Goal: Task Accomplishment & Management: Use online tool/utility

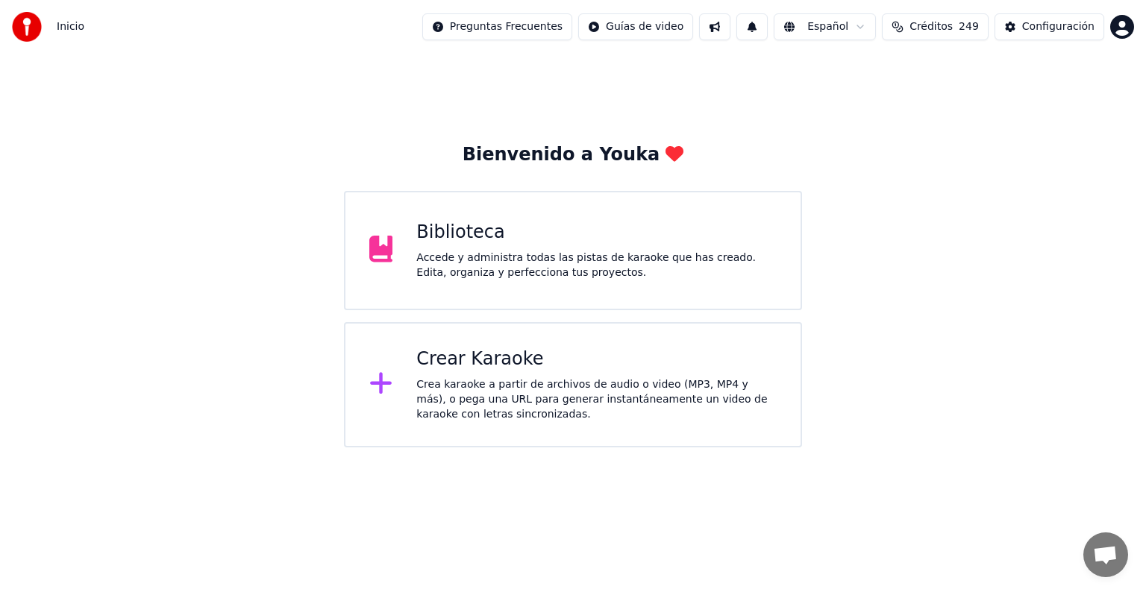
click at [539, 384] on div "Crea karaoke a partir de archivos de audio o video (MP3, MP4 y más), o pega una…" at bounding box center [596, 400] width 360 height 45
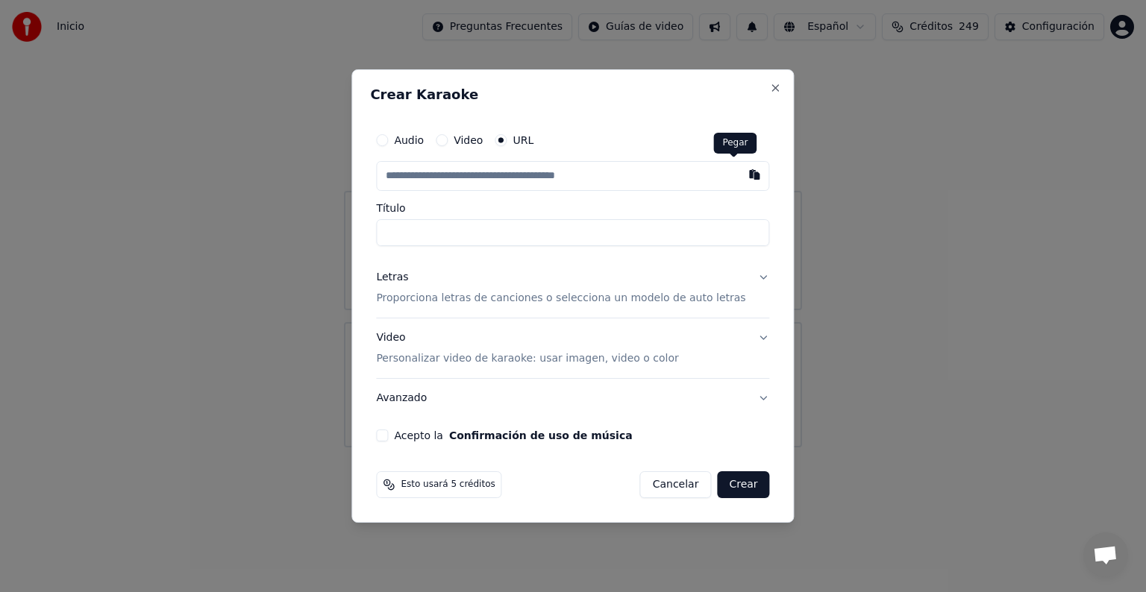
click at [740, 178] on button "button" at bounding box center [755, 174] width 30 height 27
type input "**********"
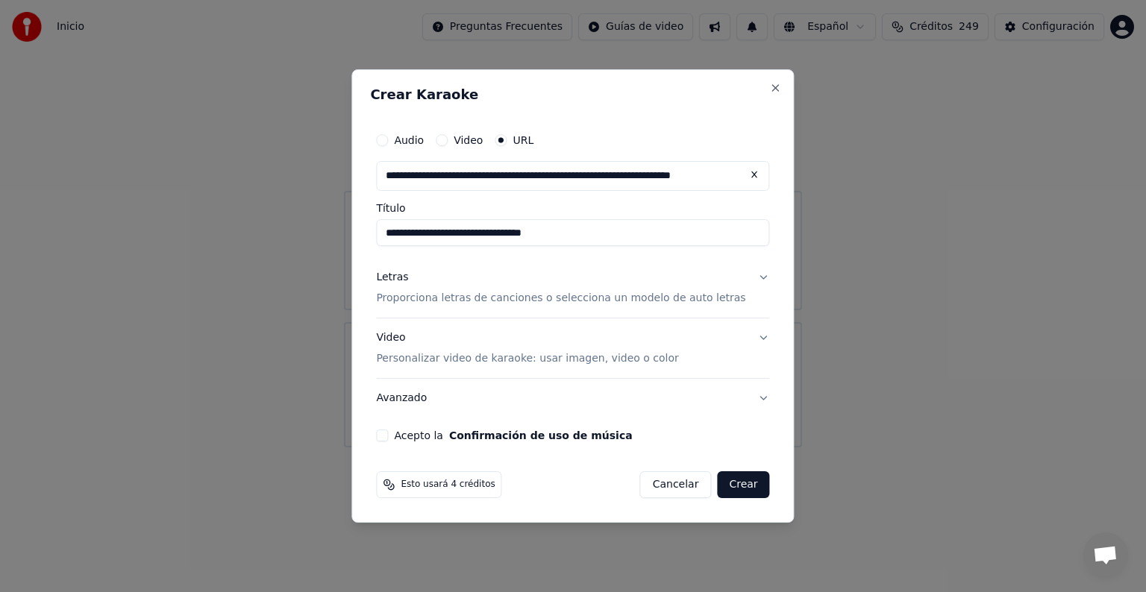
type input "**********"
click at [627, 297] on p "Proporciona letras de canciones o selecciona un modelo de auto letras" at bounding box center [560, 298] width 369 height 15
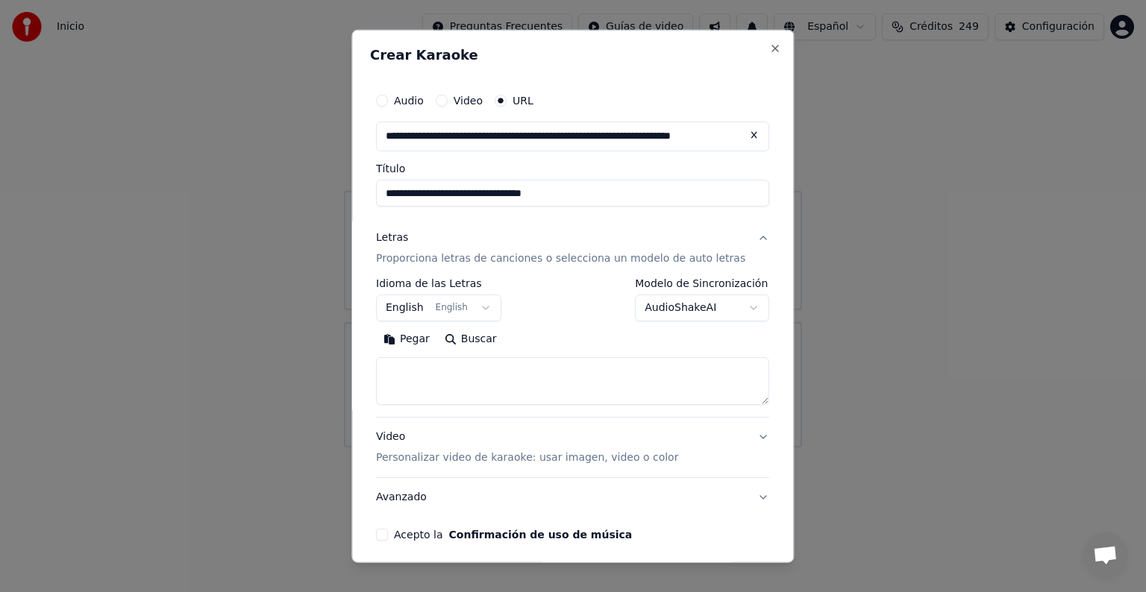
click at [595, 388] on textarea at bounding box center [572, 381] width 393 height 48
paste textarea "**********"
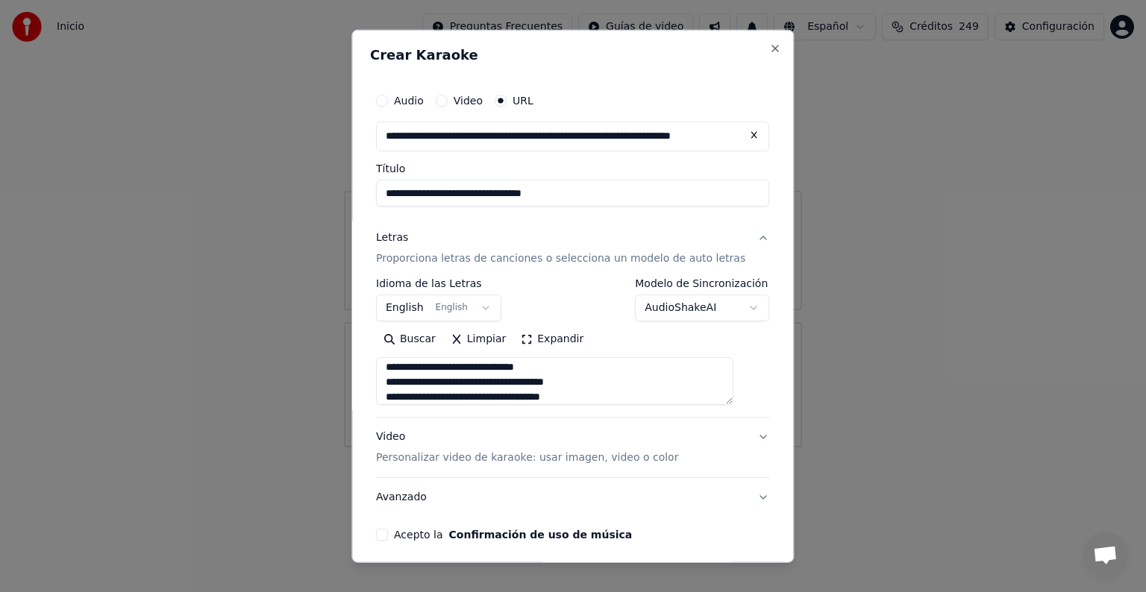
scroll to position [413, 0]
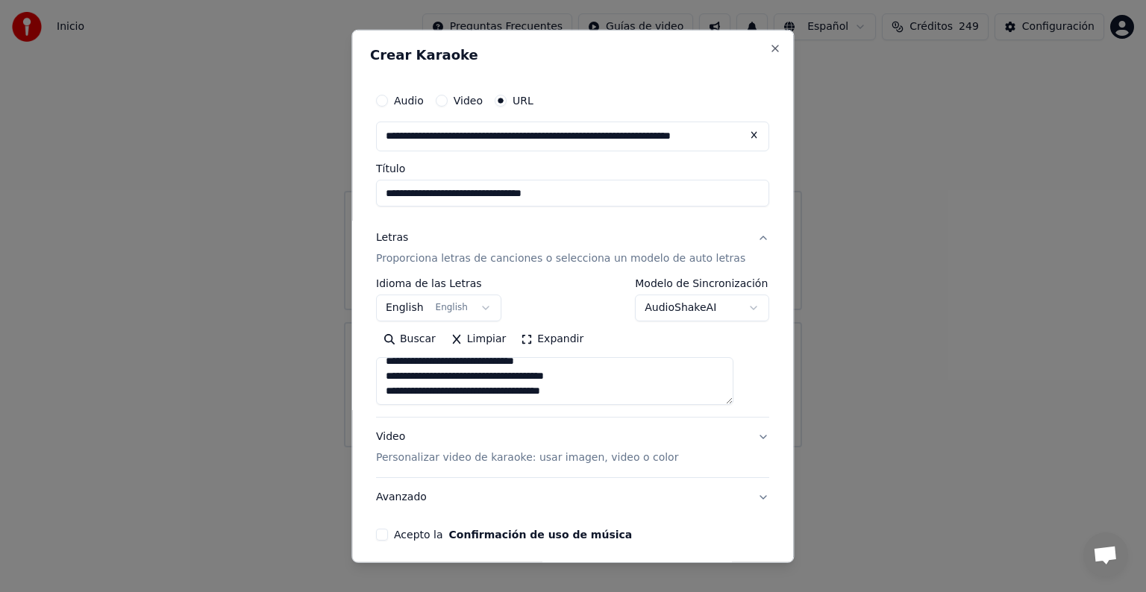
type textarea "**********"
click at [678, 285] on label "Modelo de Sincronización" at bounding box center [703, 283] width 134 height 10
click at [683, 322] on div "**********" at bounding box center [572, 341] width 393 height 127
click at [692, 310] on body "**********" at bounding box center [573, 224] width 1146 height 448
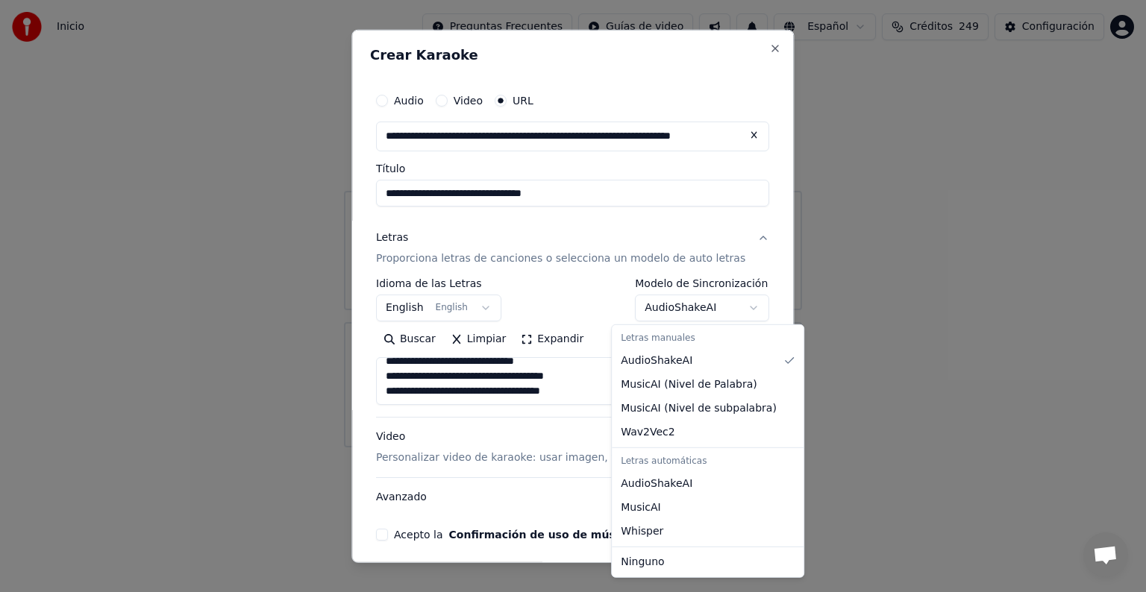
select select "**********"
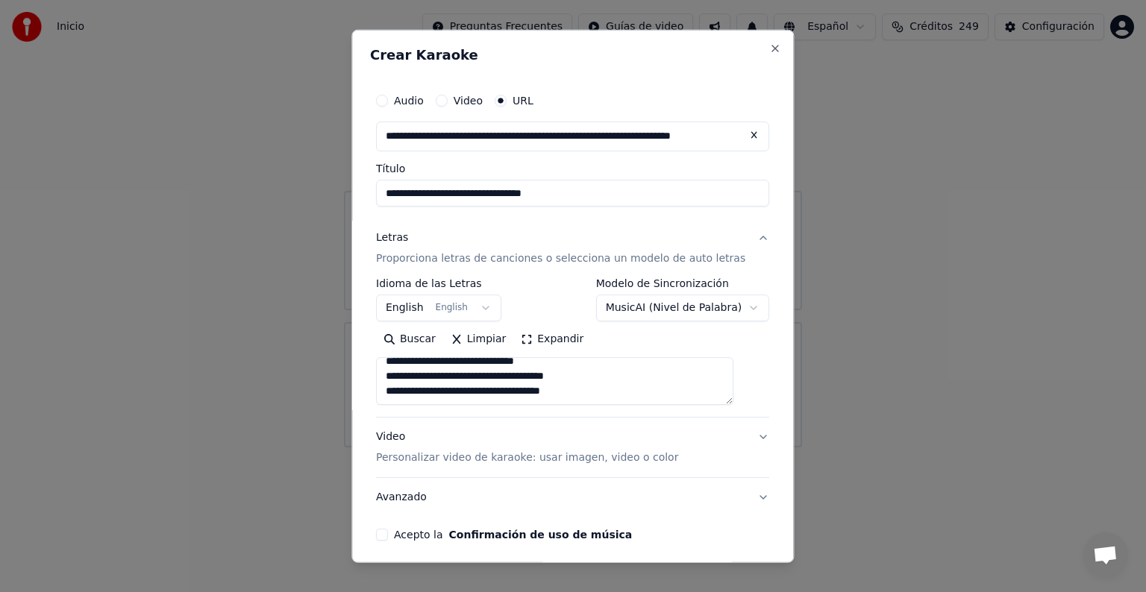
click at [694, 311] on body "**********" at bounding box center [573, 224] width 1146 height 448
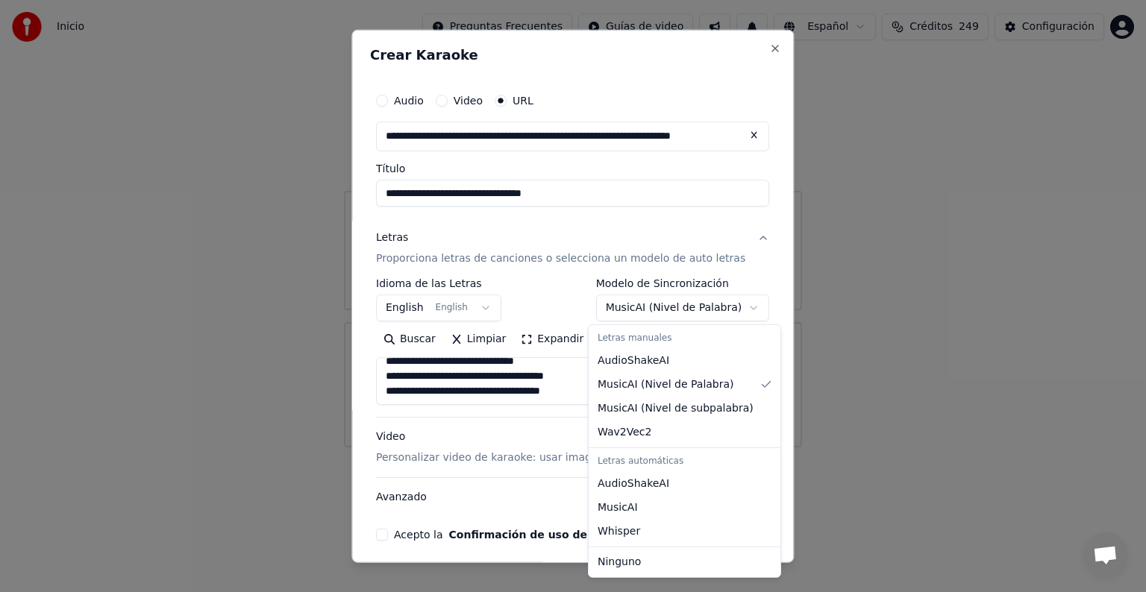
click at [694, 311] on body "**********" at bounding box center [573, 224] width 1146 height 448
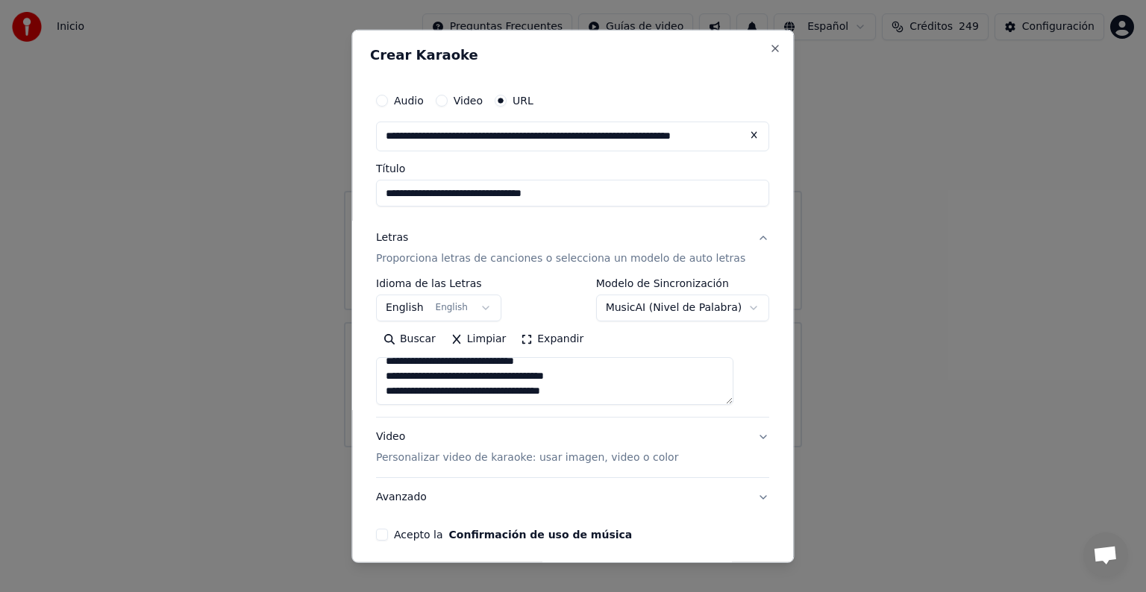
click at [454, 466] on button "Video Personalizar video de karaoke: usar imagen, video o color" at bounding box center [572, 448] width 393 height 60
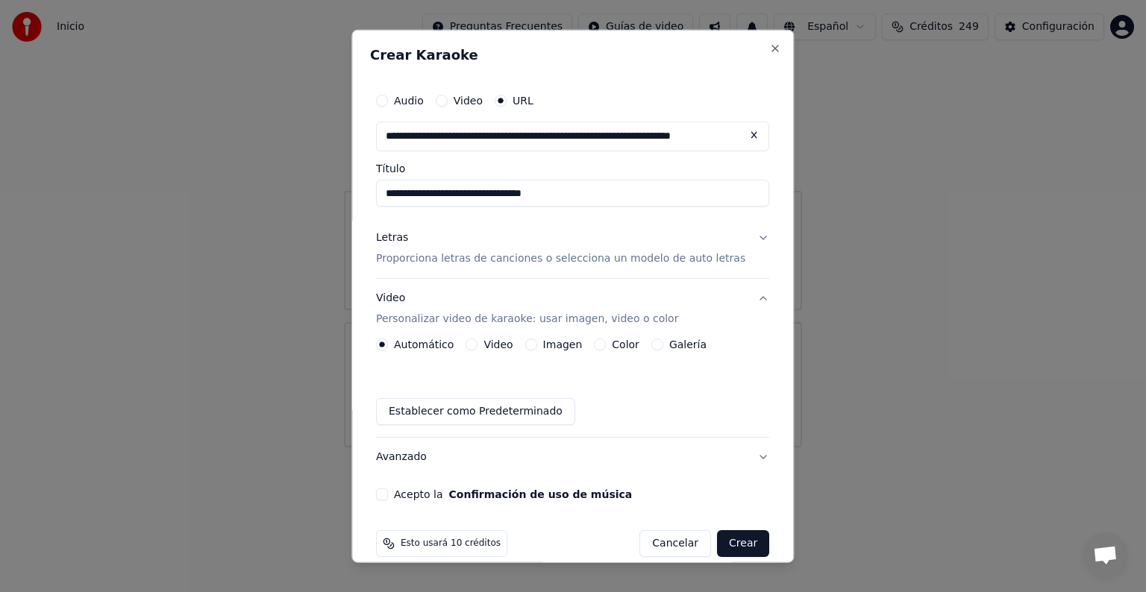
click at [536, 344] on button "Imagen" at bounding box center [531, 345] width 12 height 12
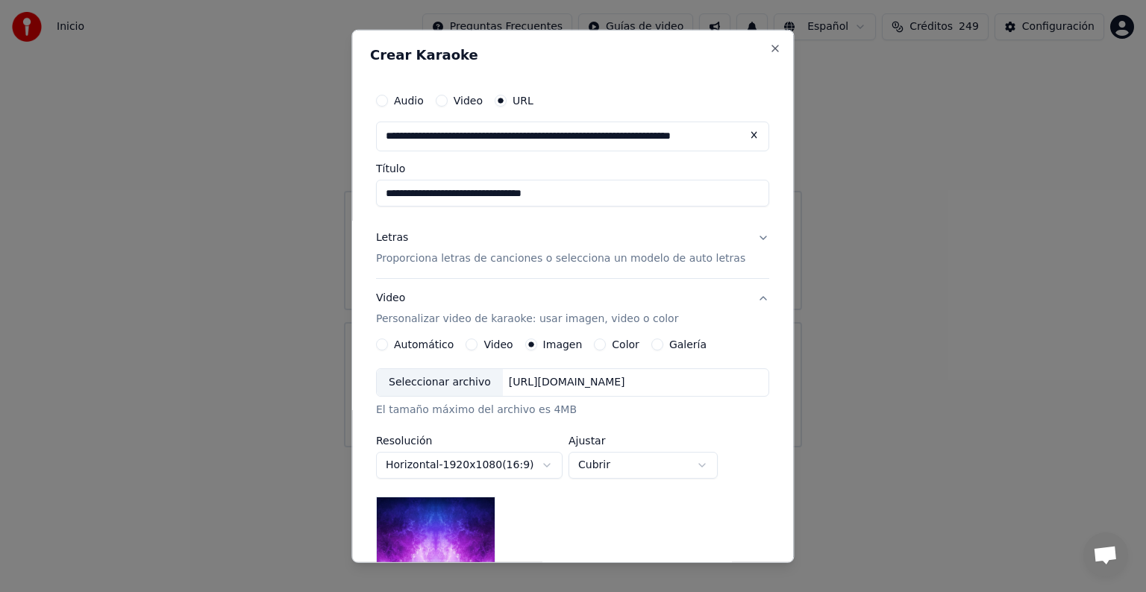
click at [427, 384] on div "Seleccionar archivo" at bounding box center [440, 382] width 126 height 27
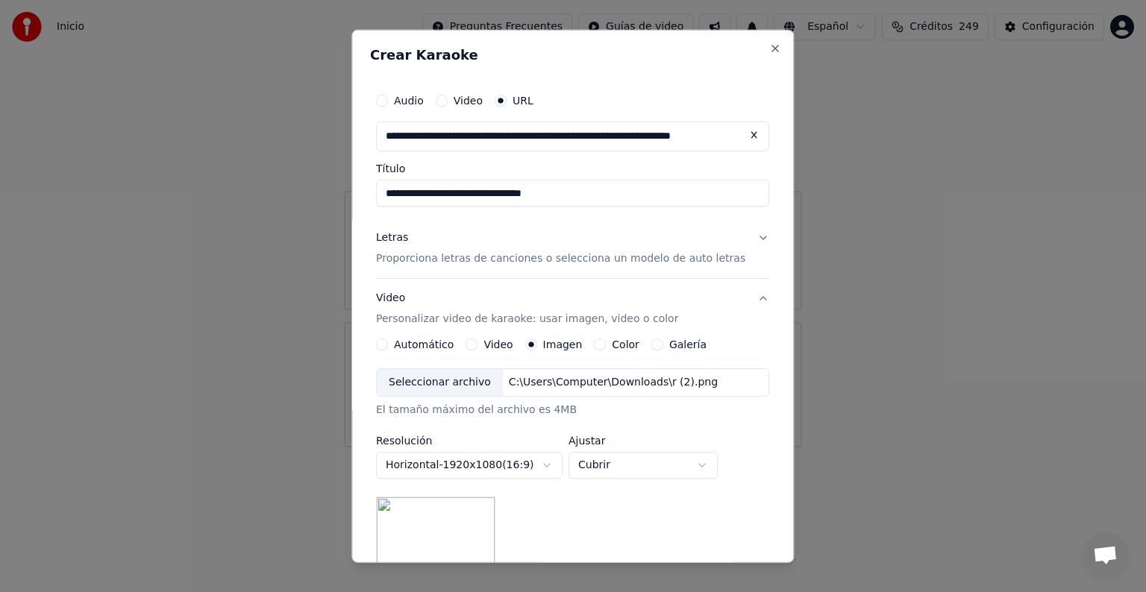
click at [610, 464] on button "Cubrir" at bounding box center [643, 465] width 149 height 27
click at [607, 525] on span "Contener" at bounding box center [614, 521] width 48 height 15
select select "*******"
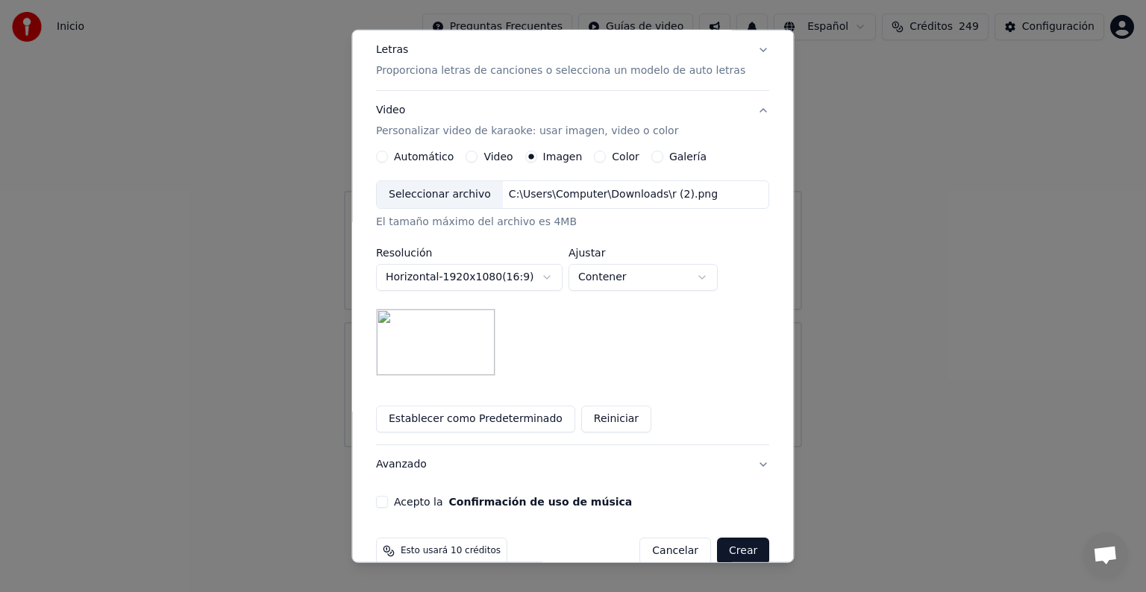
scroll to position [214, 0]
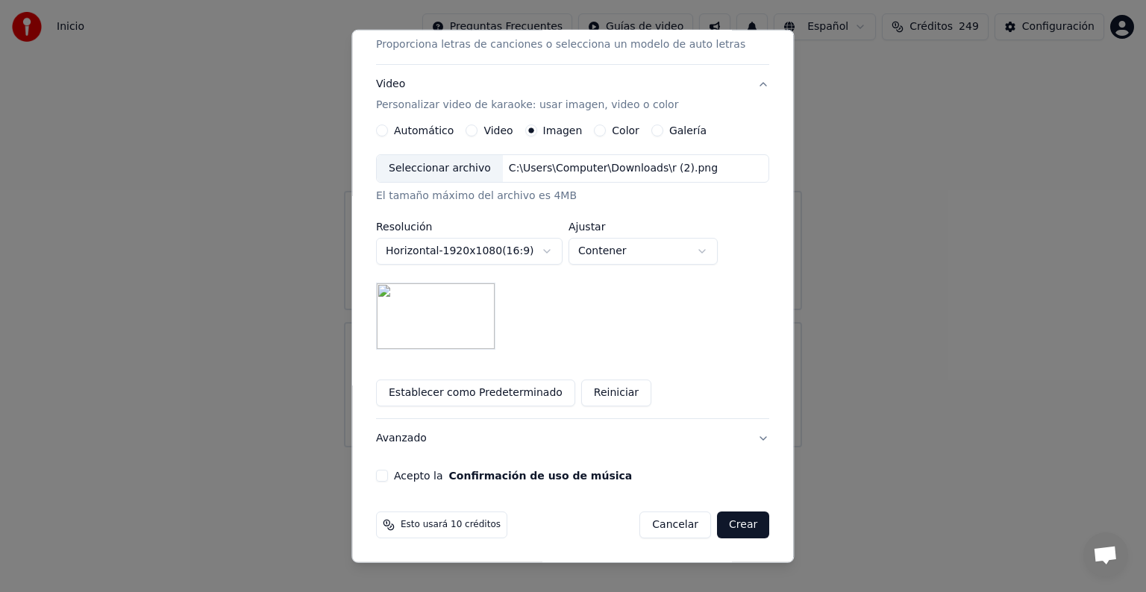
click at [388, 477] on button "Acepto la Confirmación de uso de música" at bounding box center [382, 476] width 12 height 12
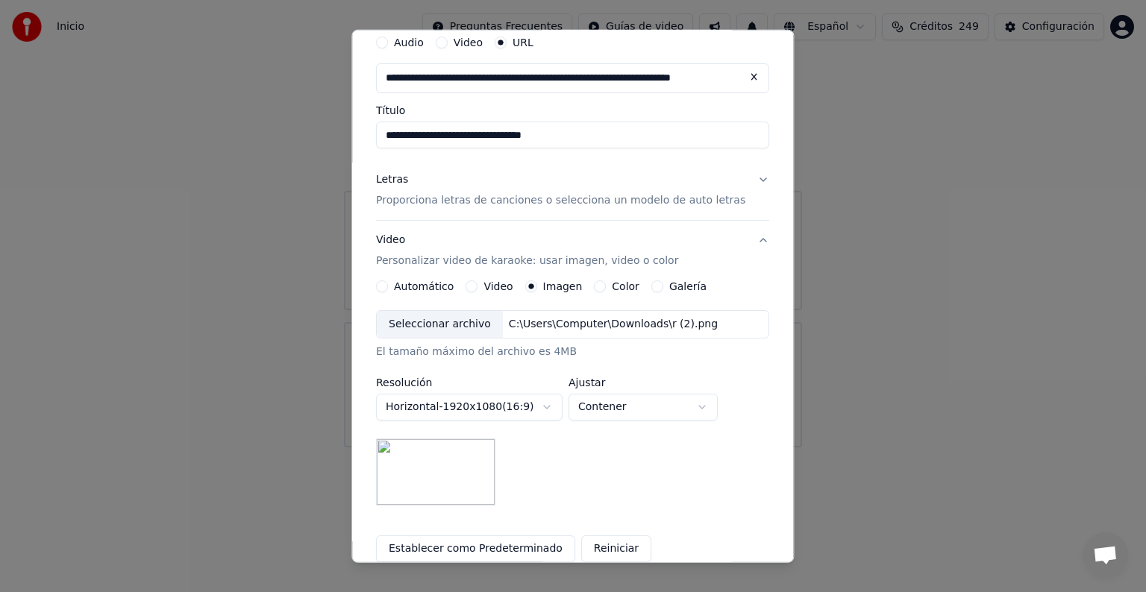
scroll to position [81, 0]
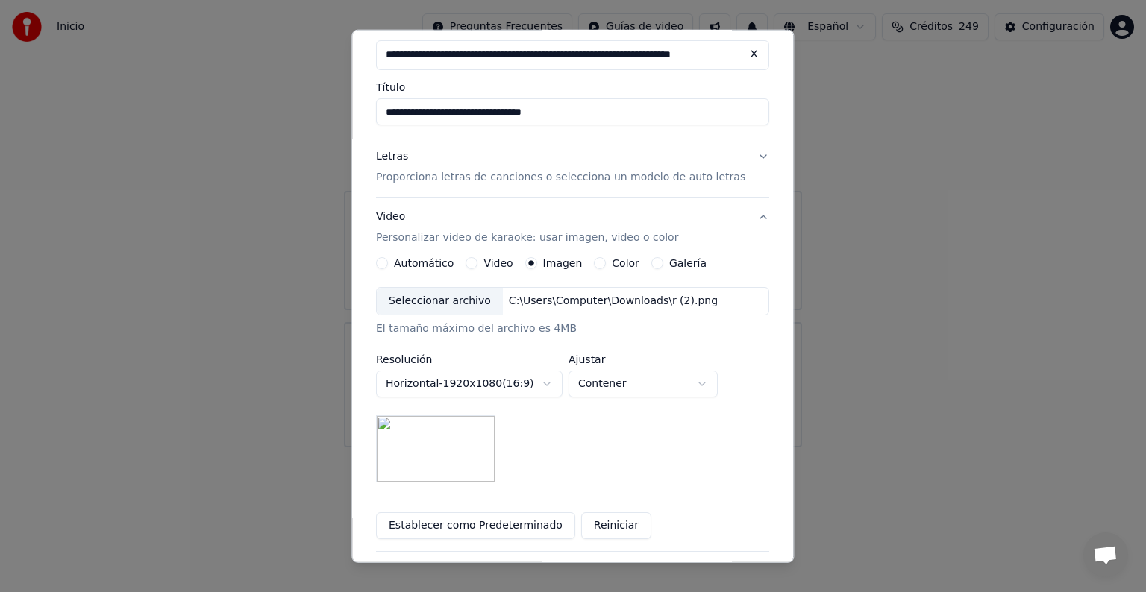
click at [504, 184] on p "Proporciona letras de canciones o selecciona un modelo de auto letras" at bounding box center [560, 177] width 369 height 15
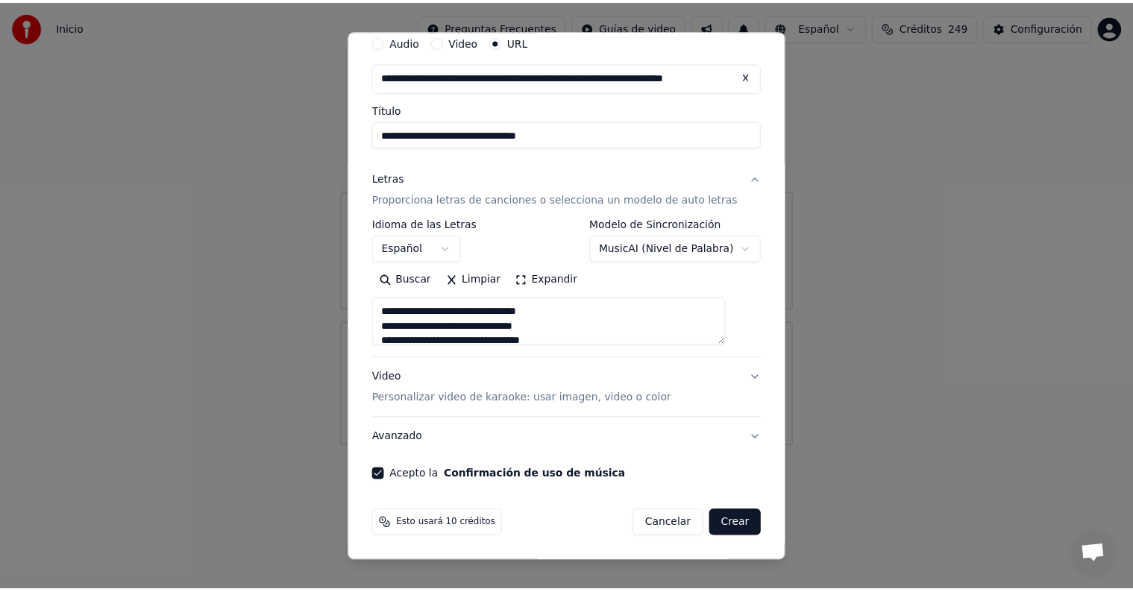
scroll to position [59, 0]
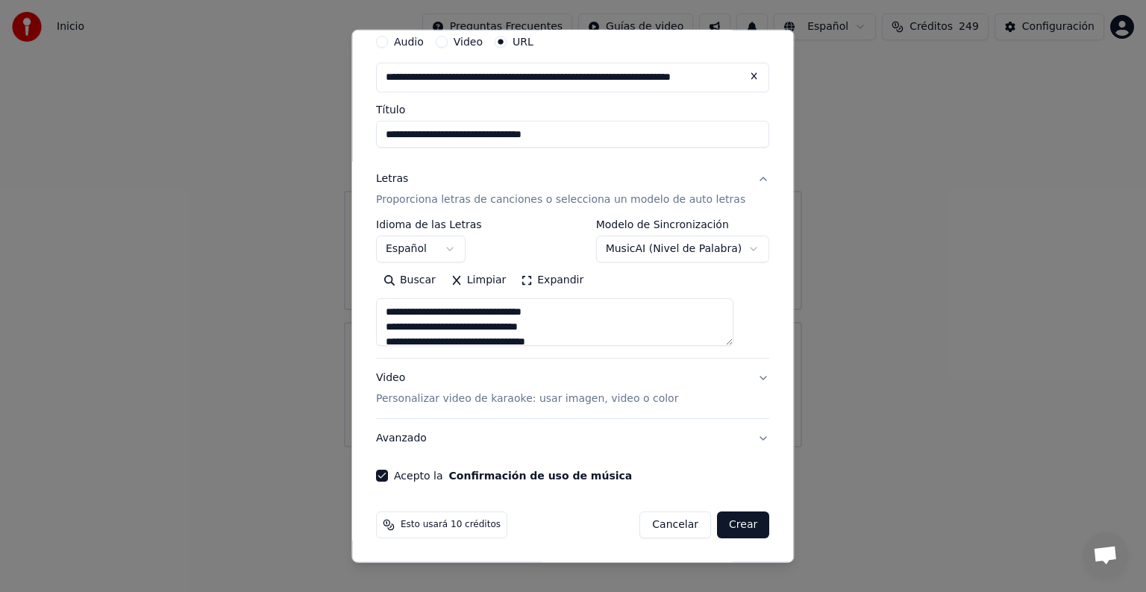
click at [609, 254] on button "MusicAI ( Nivel de Palabra )" at bounding box center [683, 249] width 174 height 27
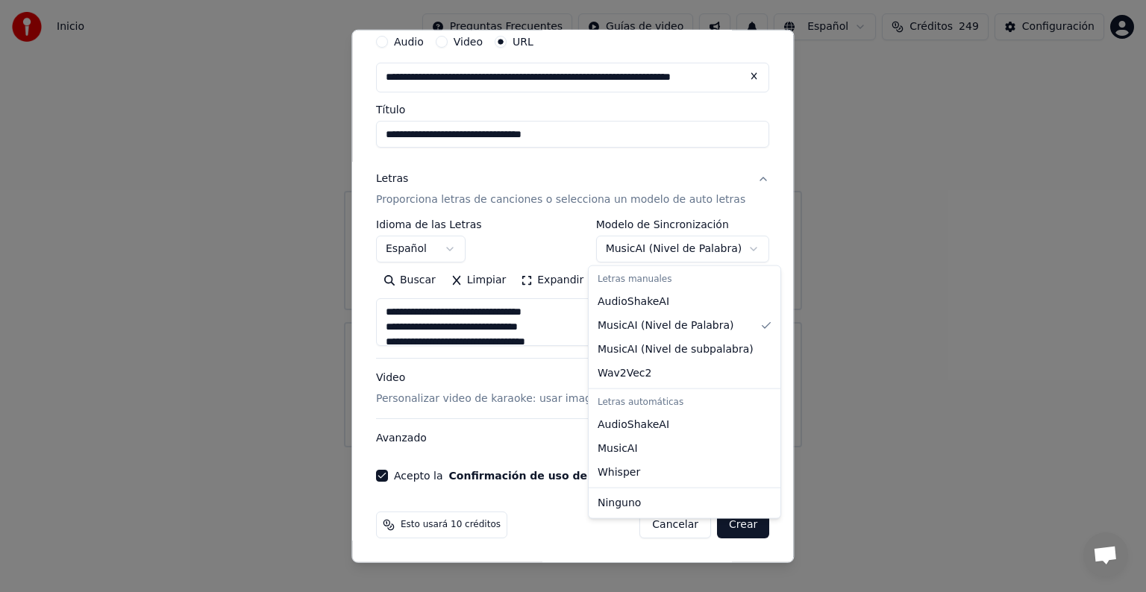
click at [610, 306] on span "AudioShakeAI" at bounding box center [634, 302] width 72 height 15
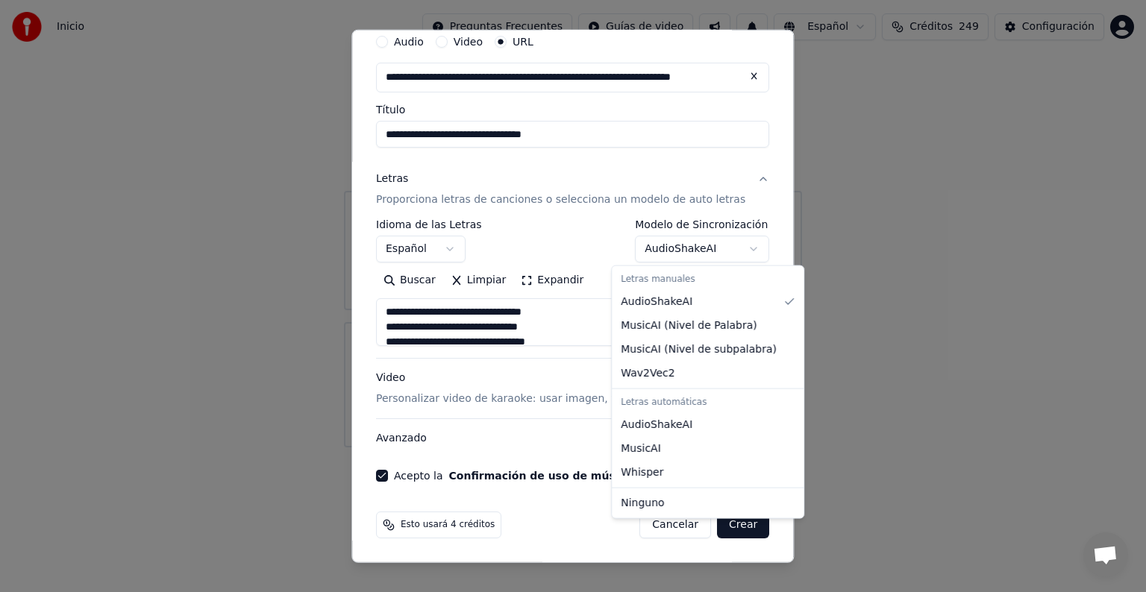
click at [633, 351] on span "MusicAI ( Nivel de subpalabra )" at bounding box center [699, 349] width 156 height 15
click at [663, 342] on span "MusicAI ( Nivel de subpalabra )" at bounding box center [699, 349] width 156 height 15
click at [736, 348] on span "MusicAI ( Nivel de subpalabra )" at bounding box center [699, 349] width 156 height 15
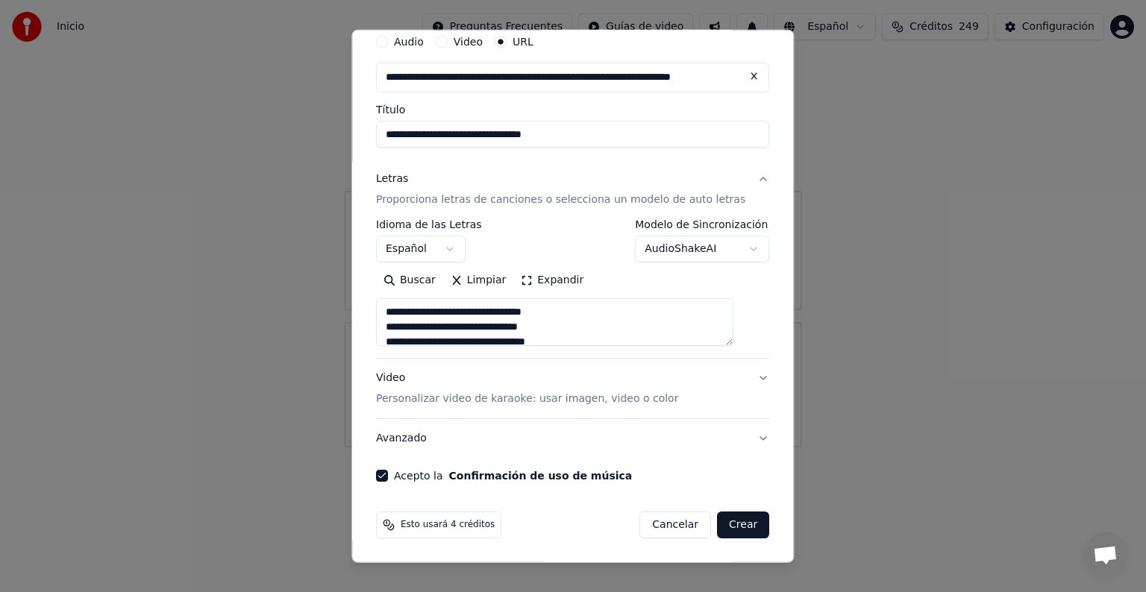
click at [669, 246] on body "**********" at bounding box center [573, 224] width 1146 height 448
click at [678, 251] on body "**********" at bounding box center [573, 224] width 1146 height 448
click at [694, 239] on body "**********" at bounding box center [573, 224] width 1146 height 448
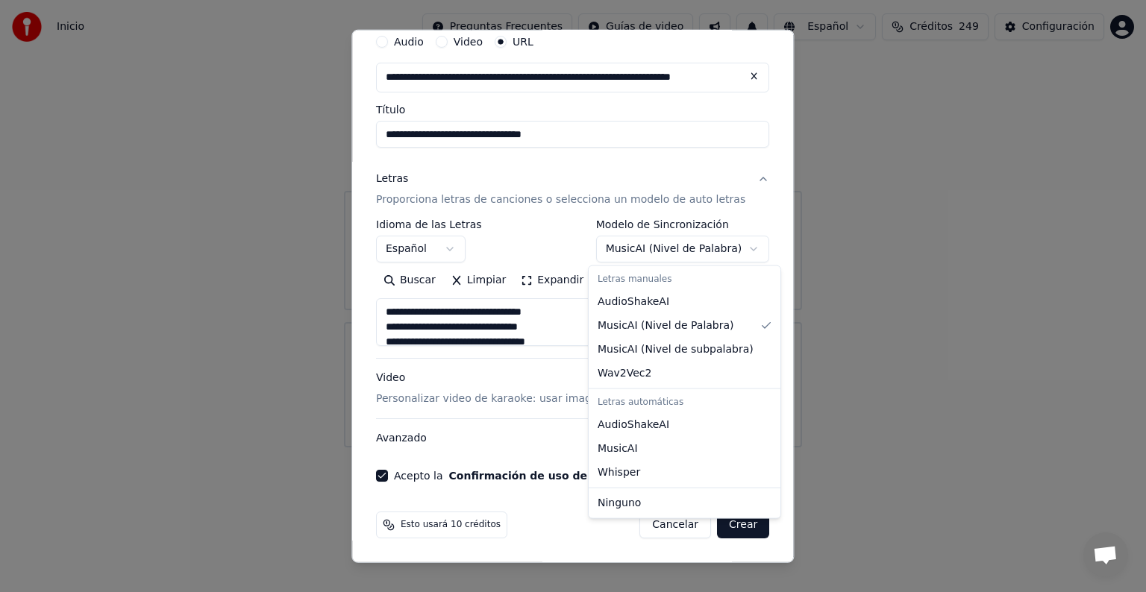
select select "**********"
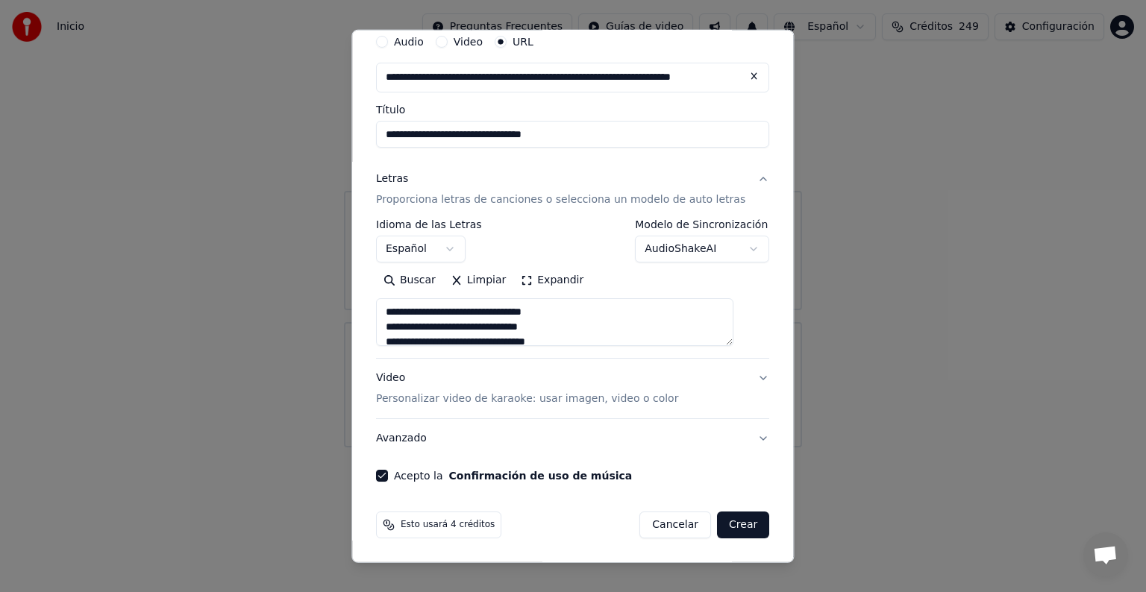
click at [717, 525] on button "Crear" at bounding box center [743, 525] width 52 height 27
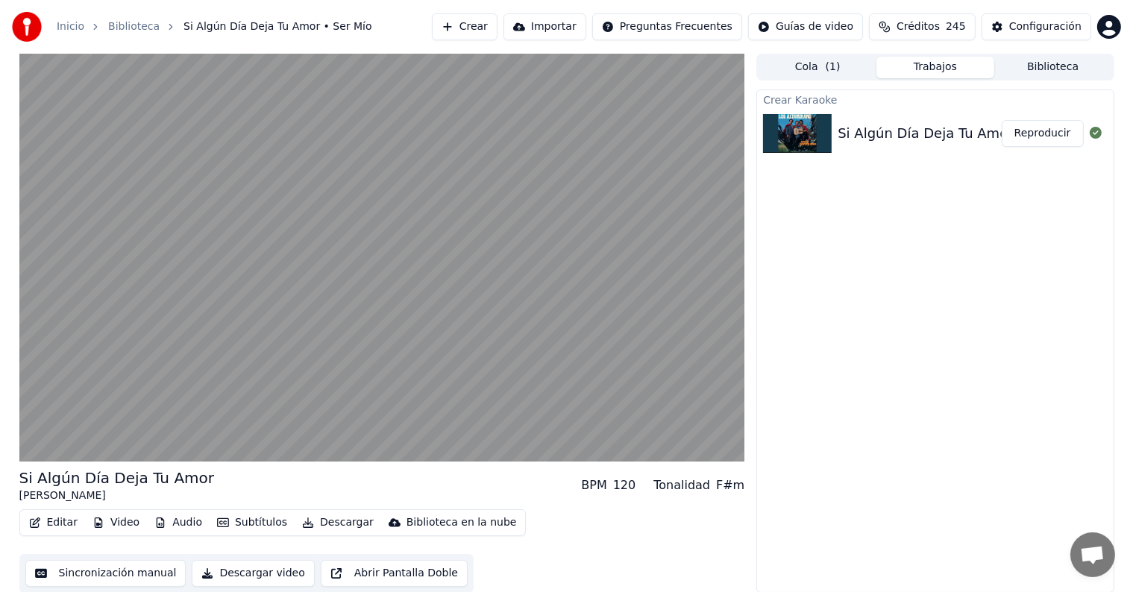
click at [54, 519] on button "Editar" at bounding box center [53, 523] width 60 height 21
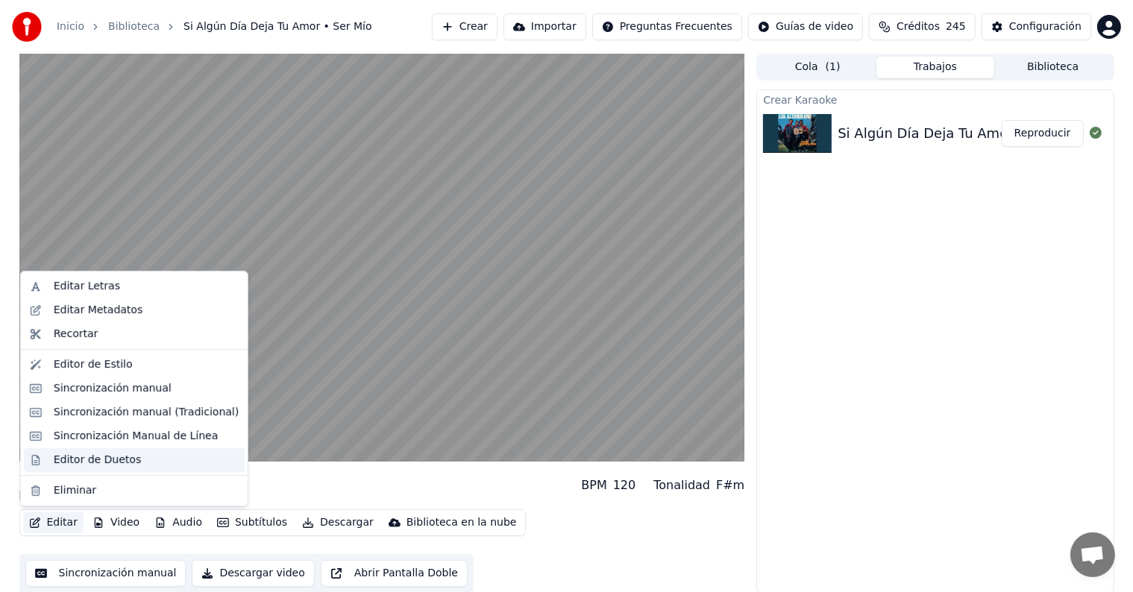
click at [45, 462] on div "Editor de Duetos" at bounding box center [134, 460] width 221 height 24
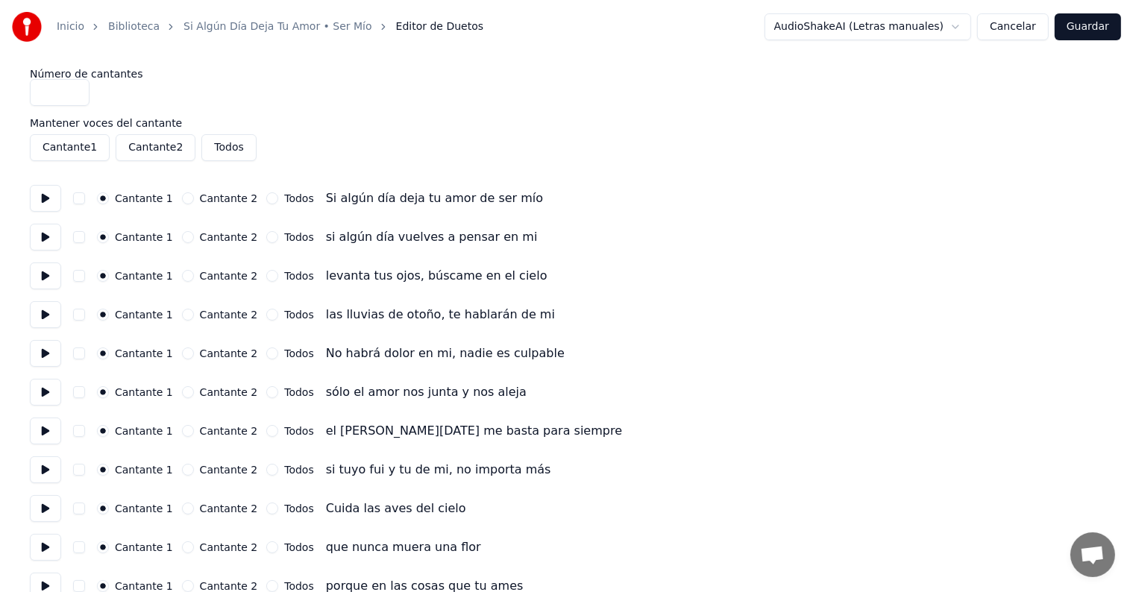
click at [43, 357] on button at bounding box center [45, 353] width 31 height 27
click at [43, 391] on button at bounding box center [45, 392] width 31 height 27
click at [40, 428] on button at bounding box center [45, 431] width 31 height 27
click at [43, 389] on button at bounding box center [45, 392] width 31 height 27
click at [85, 395] on button "button" at bounding box center [79, 393] width 12 height 12
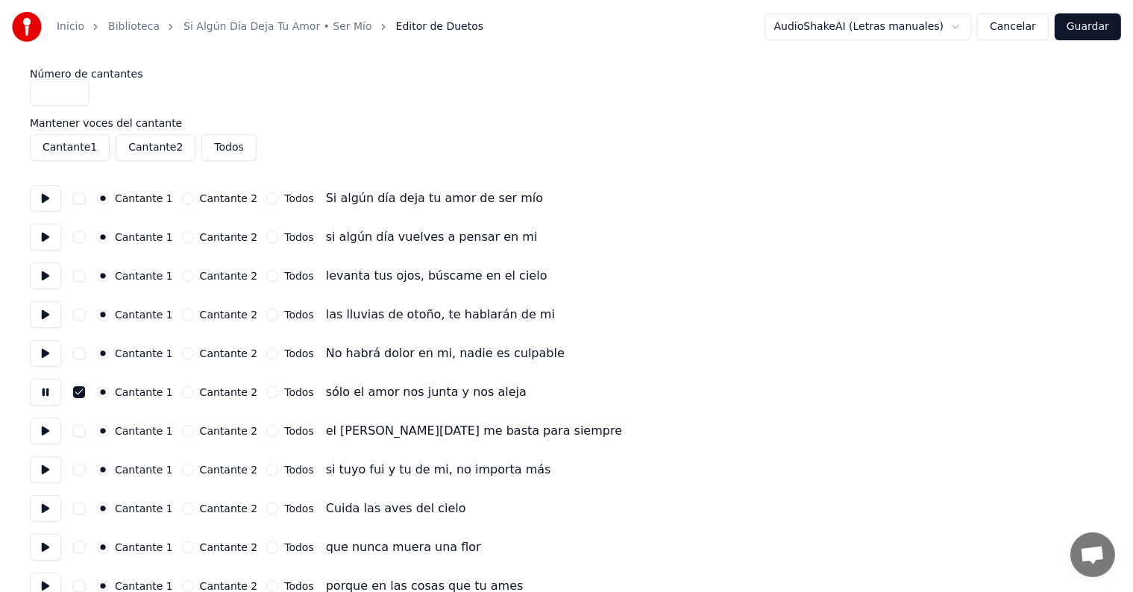
click at [85, 430] on button "button" at bounding box center [79, 431] width 12 height 12
click at [44, 462] on button at bounding box center [45, 470] width 31 height 27
click at [82, 475] on button "button" at bounding box center [79, 470] width 12 height 12
click at [85, 506] on button "button" at bounding box center [79, 509] width 12 height 12
click at [51, 517] on button at bounding box center [45, 508] width 31 height 27
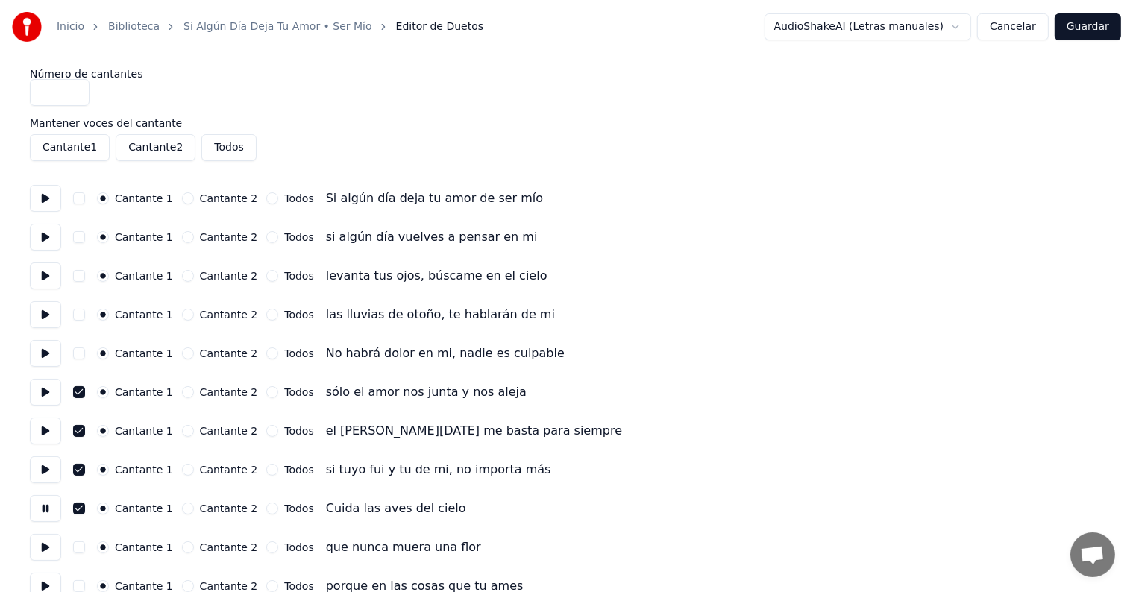
click at [84, 548] on button "button" at bounding box center [79, 548] width 12 height 12
click at [39, 541] on button at bounding box center [45, 547] width 31 height 27
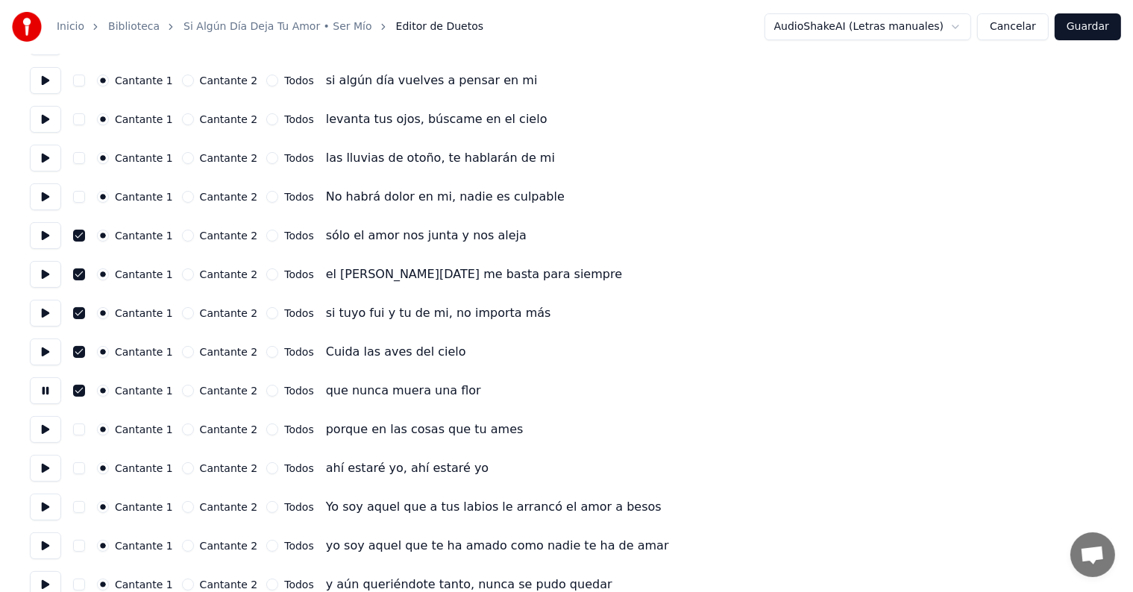
scroll to position [158, 0]
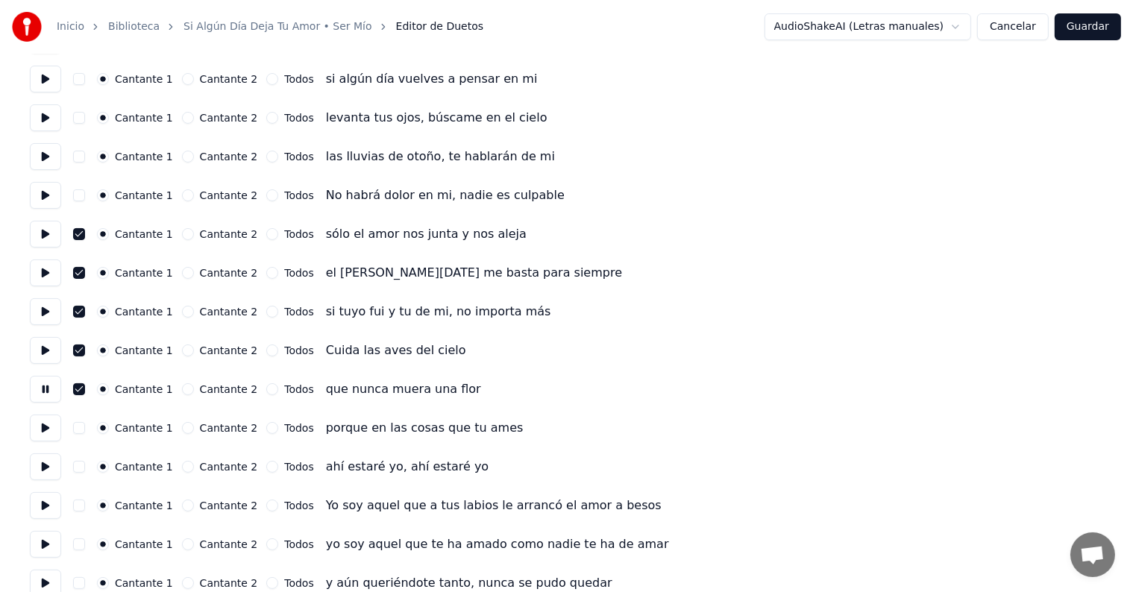
click at [79, 431] on button "button" at bounding box center [79, 428] width 12 height 12
click at [48, 439] on button at bounding box center [45, 428] width 31 height 27
click at [84, 467] on button "button" at bounding box center [79, 467] width 12 height 12
click at [43, 464] on button at bounding box center [45, 467] width 31 height 27
click at [47, 513] on button at bounding box center [45, 505] width 31 height 27
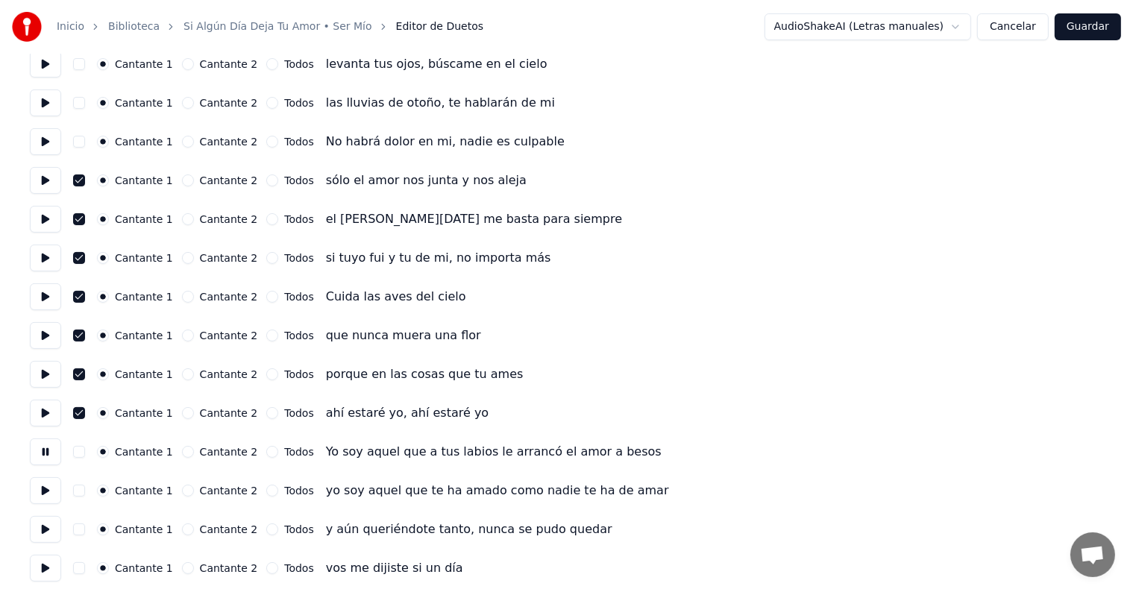
scroll to position [237, 0]
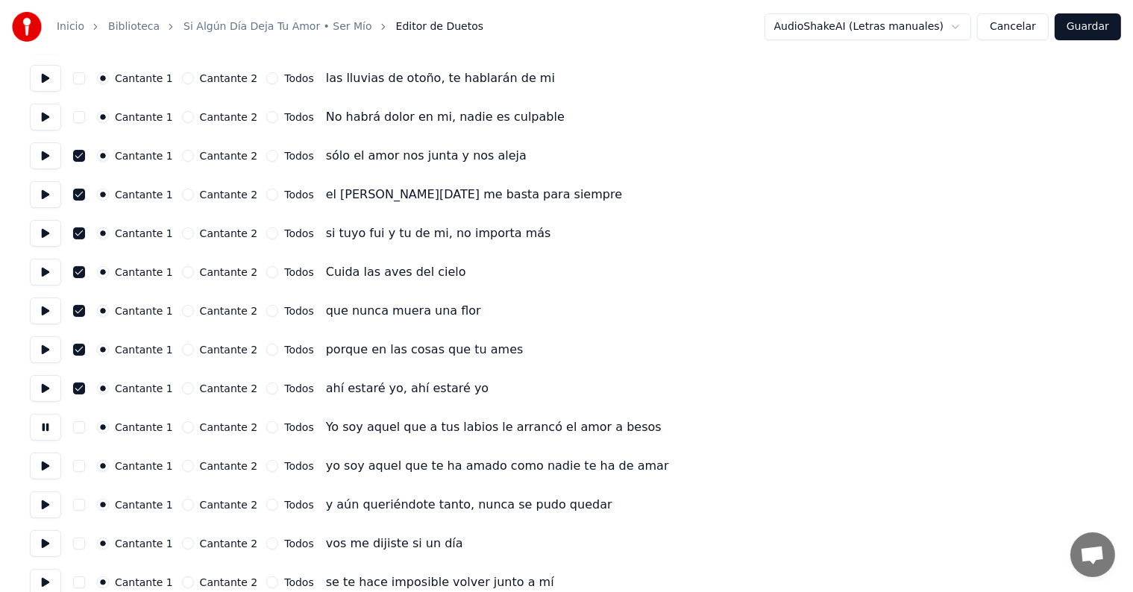
click at [40, 511] on button at bounding box center [45, 505] width 31 height 27
click at [40, 548] on button at bounding box center [45, 544] width 31 height 27
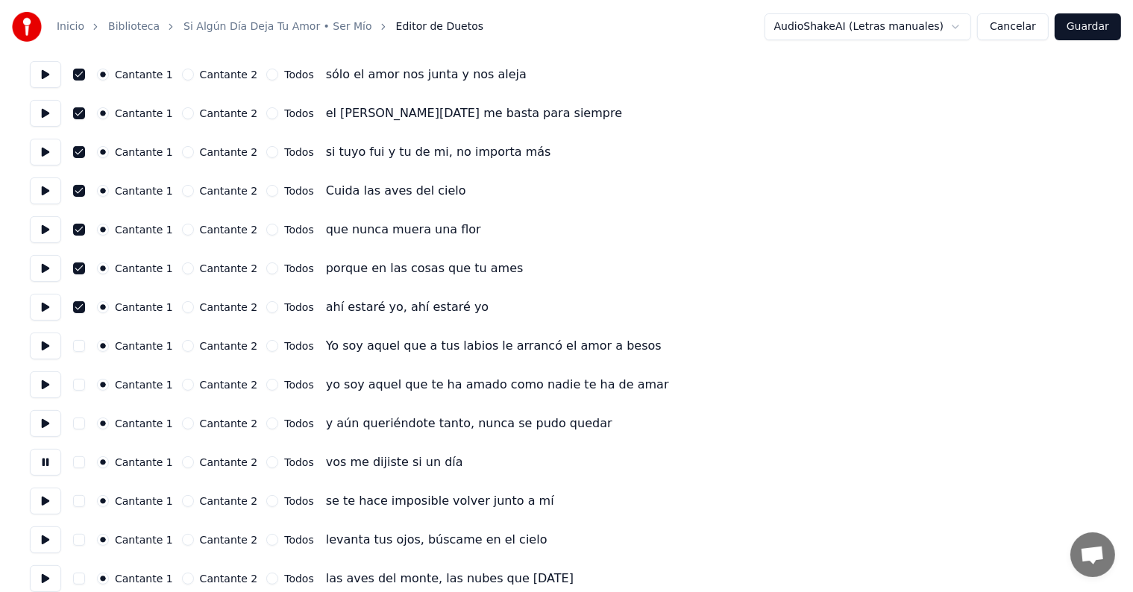
scroll to position [318, 0]
click at [43, 506] on button at bounding box center [45, 501] width 31 height 27
click at [39, 536] on button at bounding box center [45, 540] width 31 height 27
click at [35, 569] on button at bounding box center [45, 579] width 31 height 27
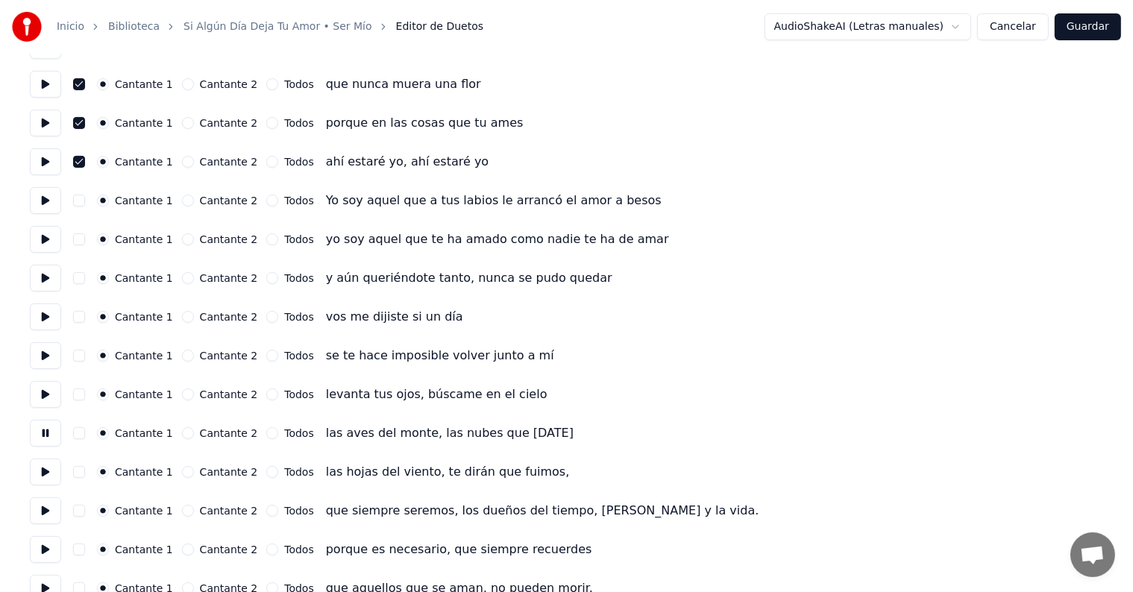
scroll to position [467, 0]
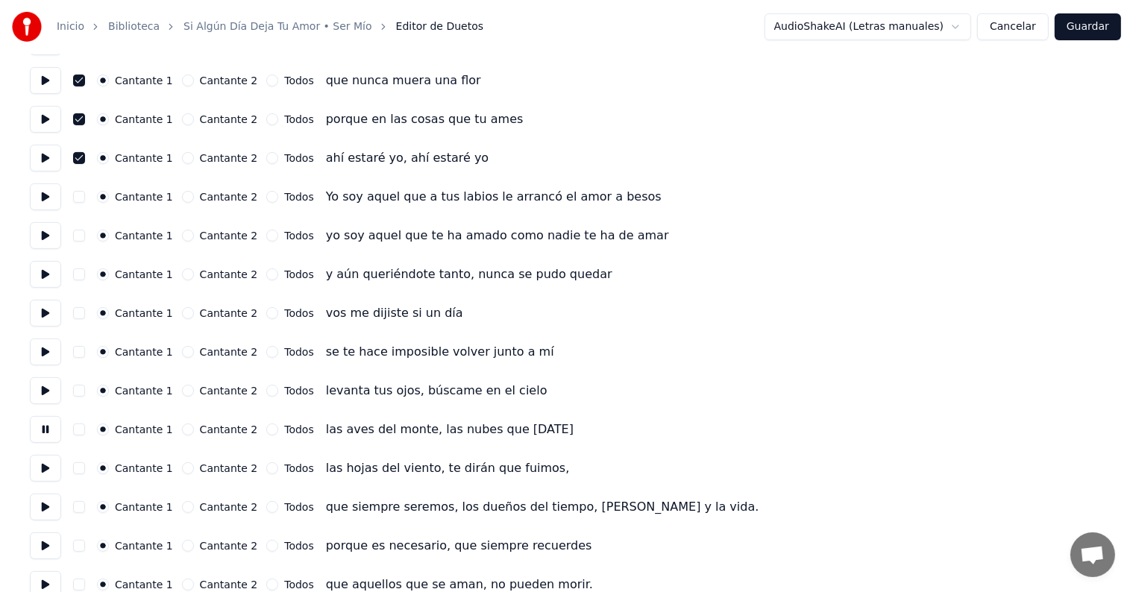
click at [41, 475] on button at bounding box center [45, 468] width 31 height 27
click at [37, 506] on button at bounding box center [45, 507] width 31 height 27
click at [34, 542] on button at bounding box center [45, 546] width 31 height 27
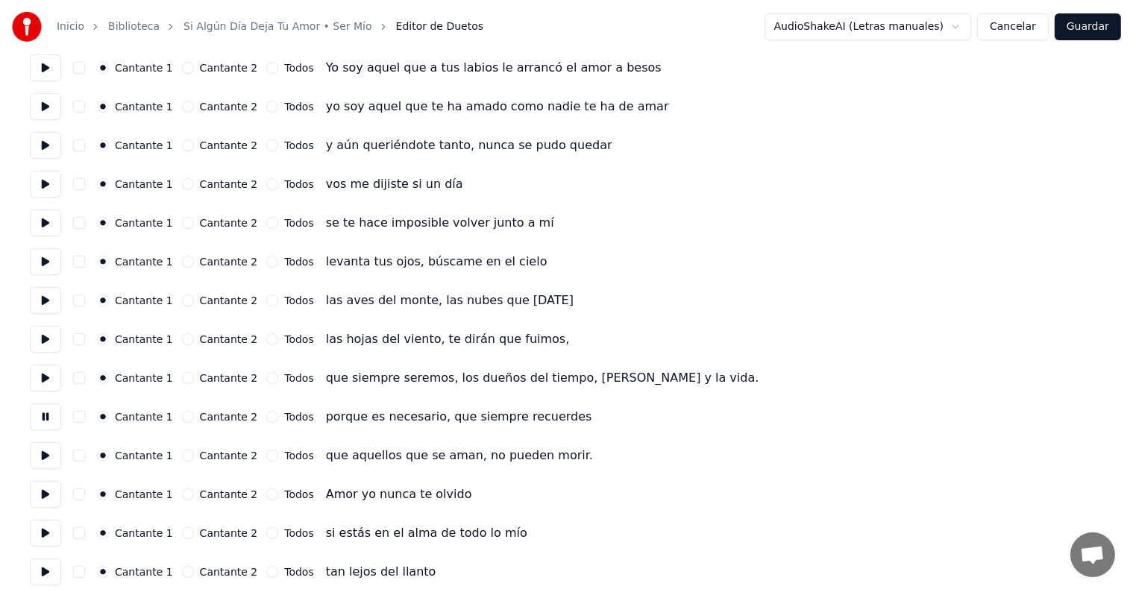
scroll to position [597, 0]
click at [43, 461] on button at bounding box center [45, 455] width 31 height 27
click at [35, 495] on button at bounding box center [45, 494] width 31 height 27
click at [80, 497] on button "button" at bounding box center [79, 494] width 12 height 12
click at [80, 538] on div "Cantante 1 Cantante 2 Todos si estás en el alma de todo lo mío" at bounding box center [567, 532] width 1074 height 27
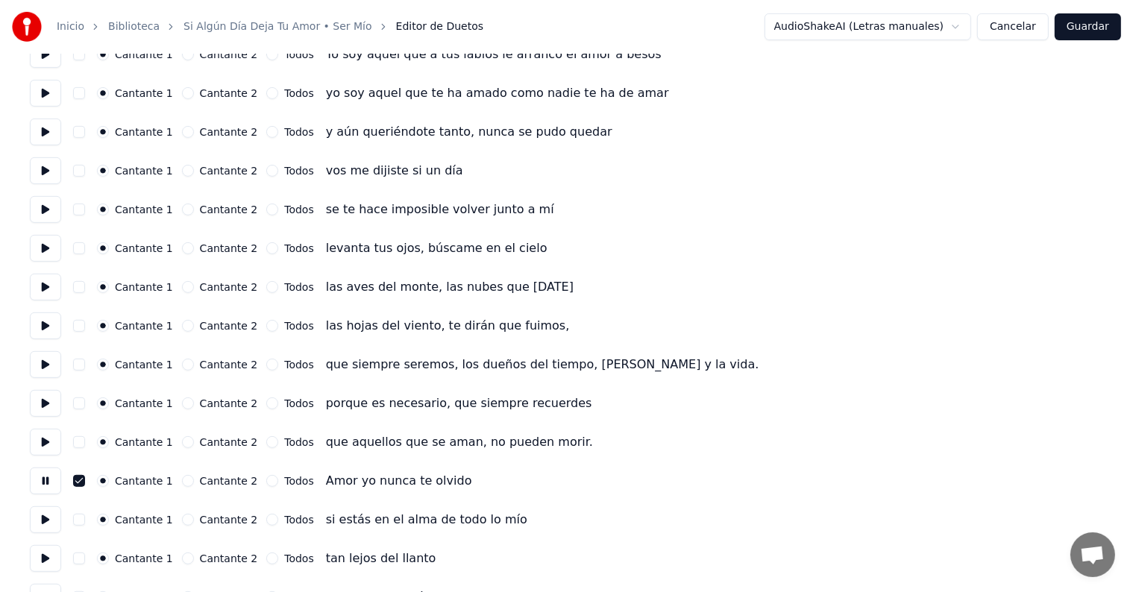
scroll to position [622, 0]
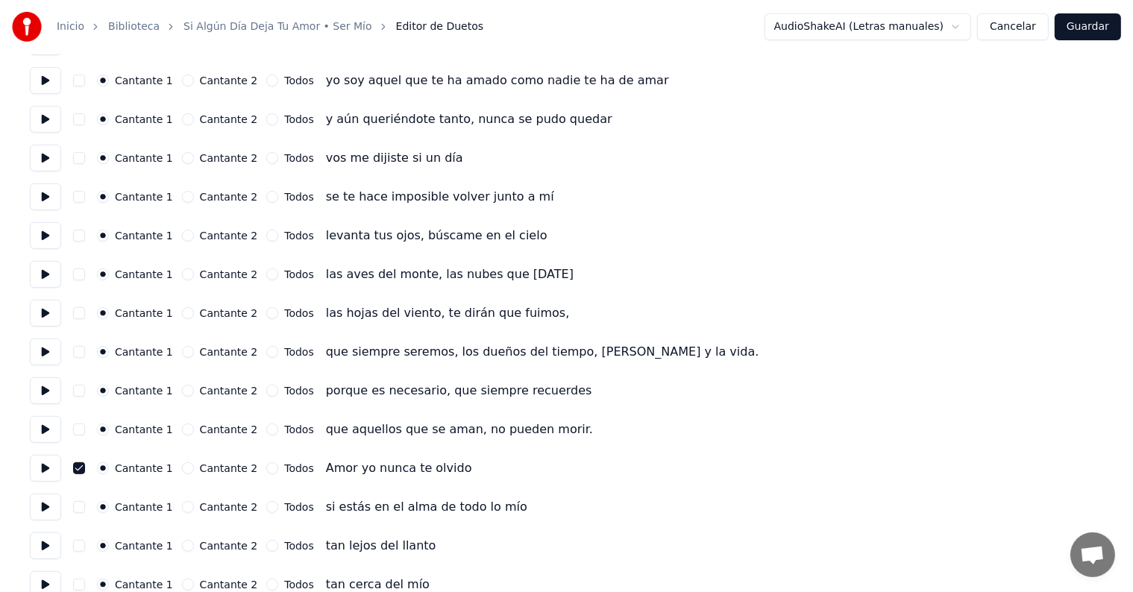
click at [46, 472] on button at bounding box center [45, 468] width 31 height 27
click at [1095, 28] on button "Guardar" at bounding box center [1088, 26] width 66 height 27
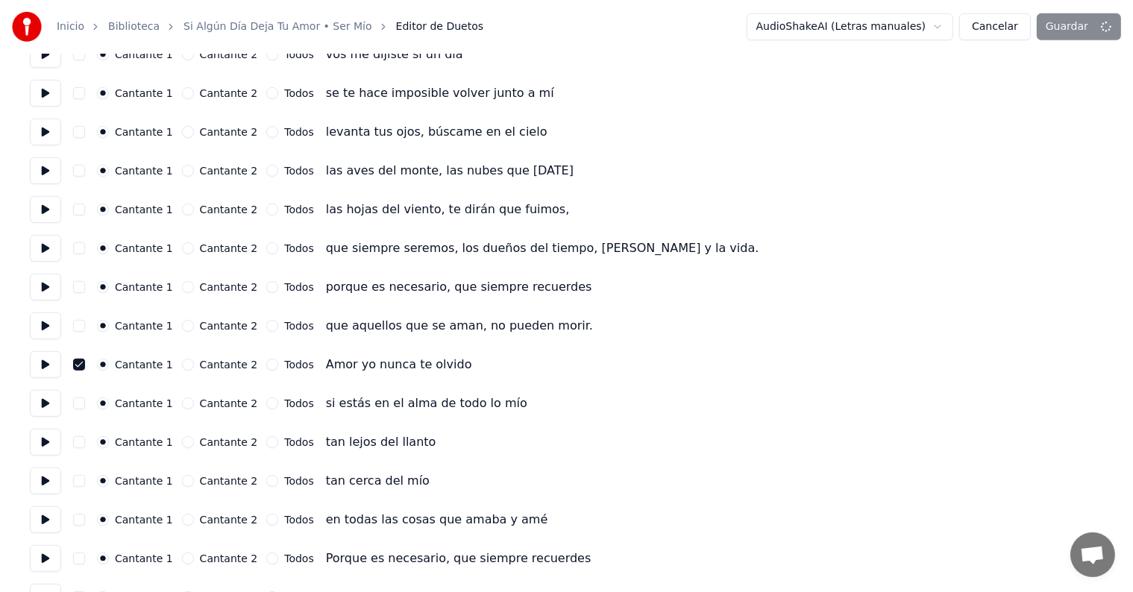
scroll to position [760, 0]
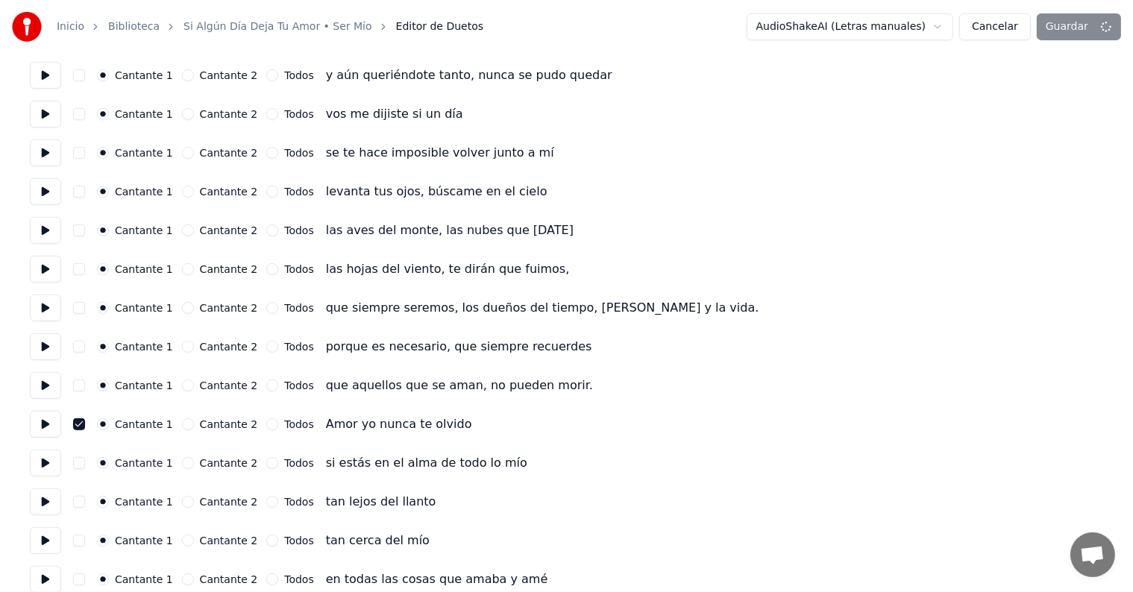
click at [1074, 37] on div "AudioShakeAI (Letras manuales) Cancelar Guardar" at bounding box center [934, 26] width 375 height 27
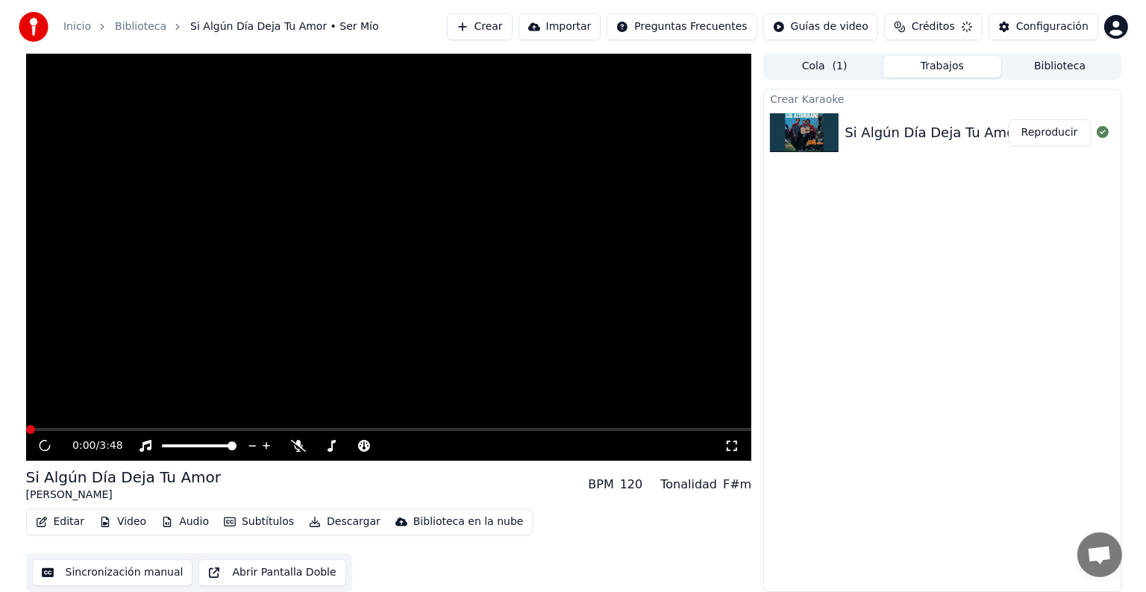
scroll to position [1, 0]
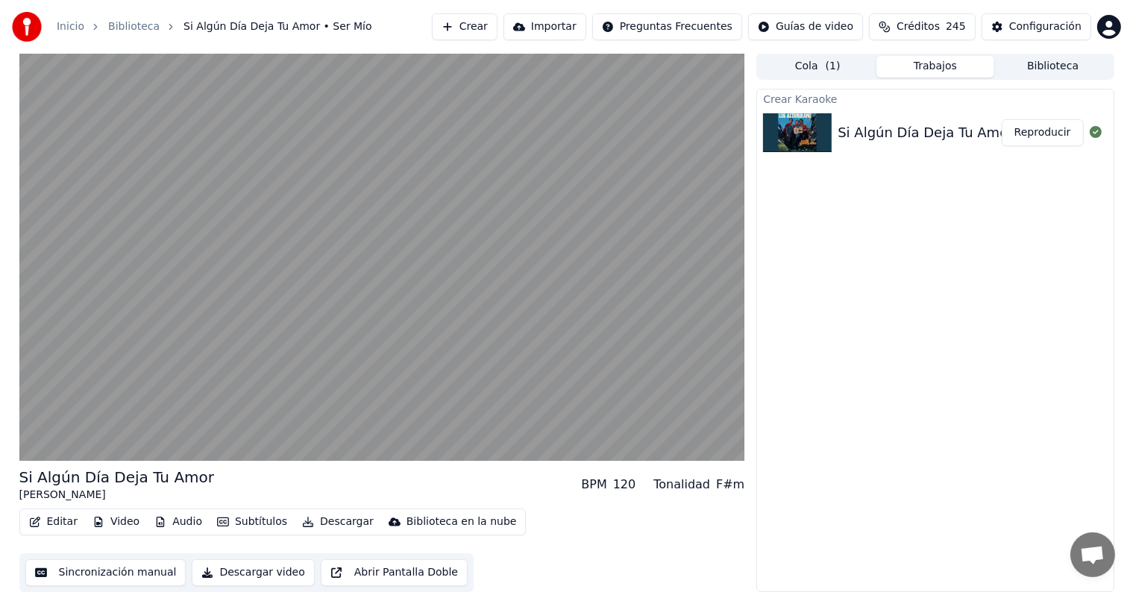
click at [48, 524] on button "Editar" at bounding box center [53, 522] width 60 height 21
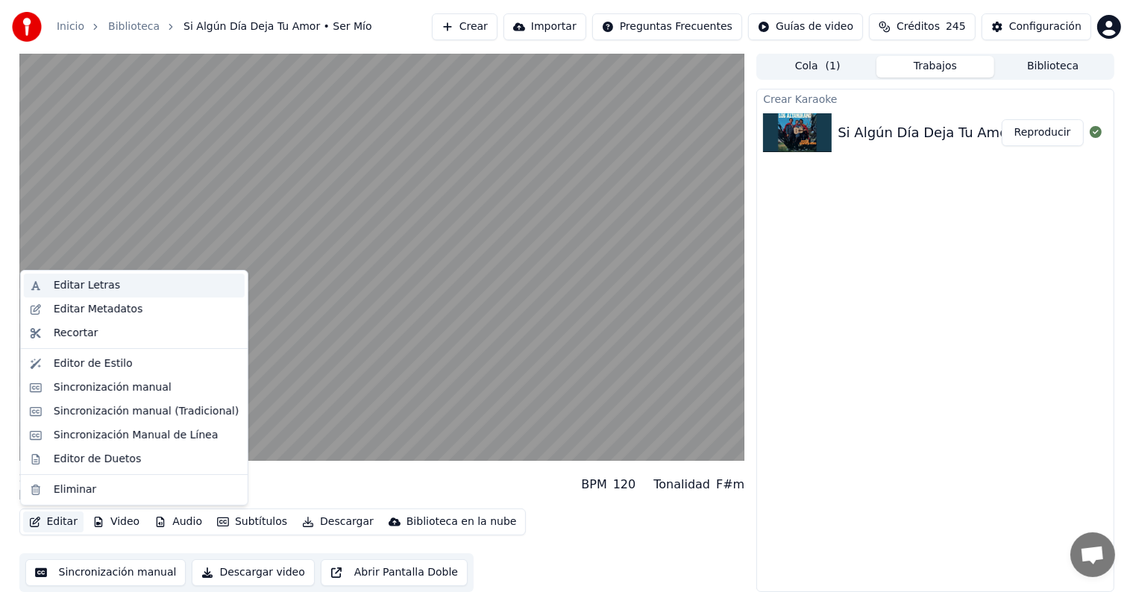
click at [61, 287] on div "Editar Letras" at bounding box center [87, 285] width 66 height 15
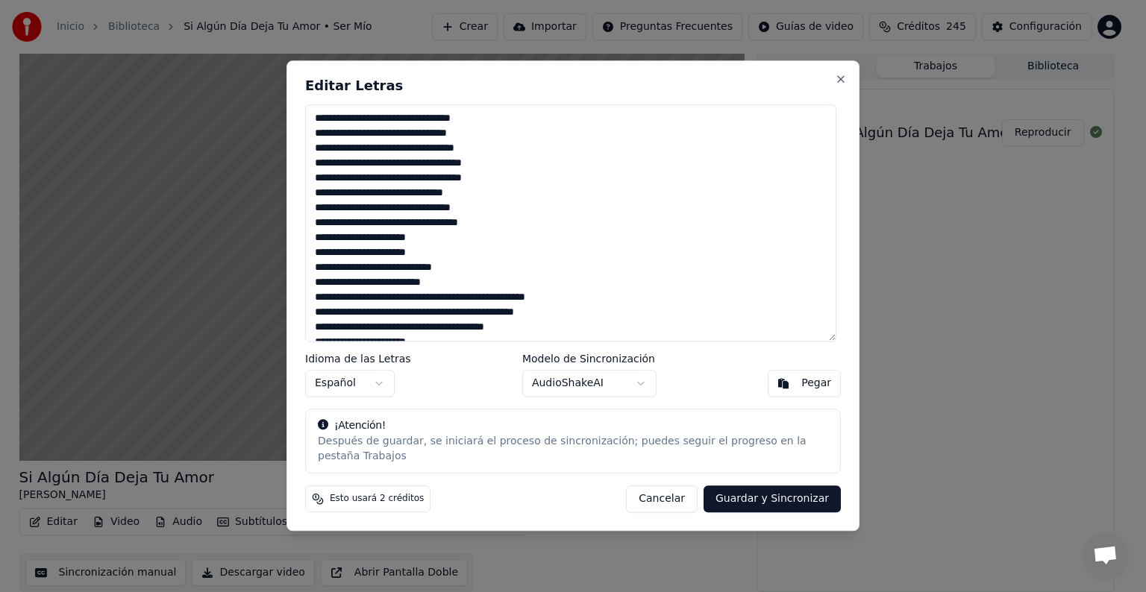
click at [554, 316] on textarea at bounding box center [570, 222] width 531 height 237
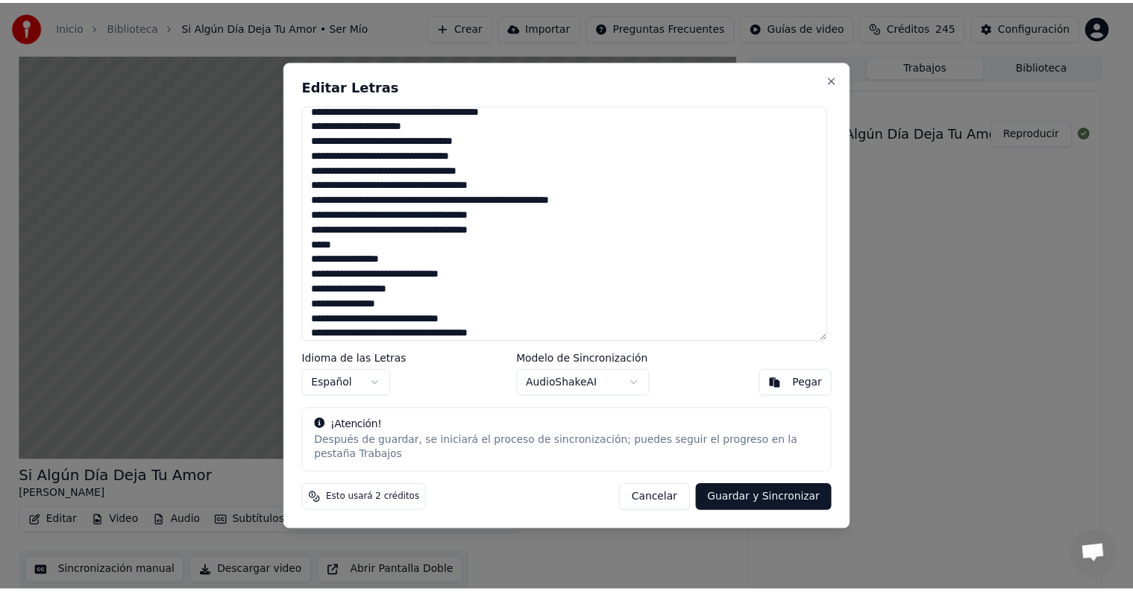
scroll to position [239, 0]
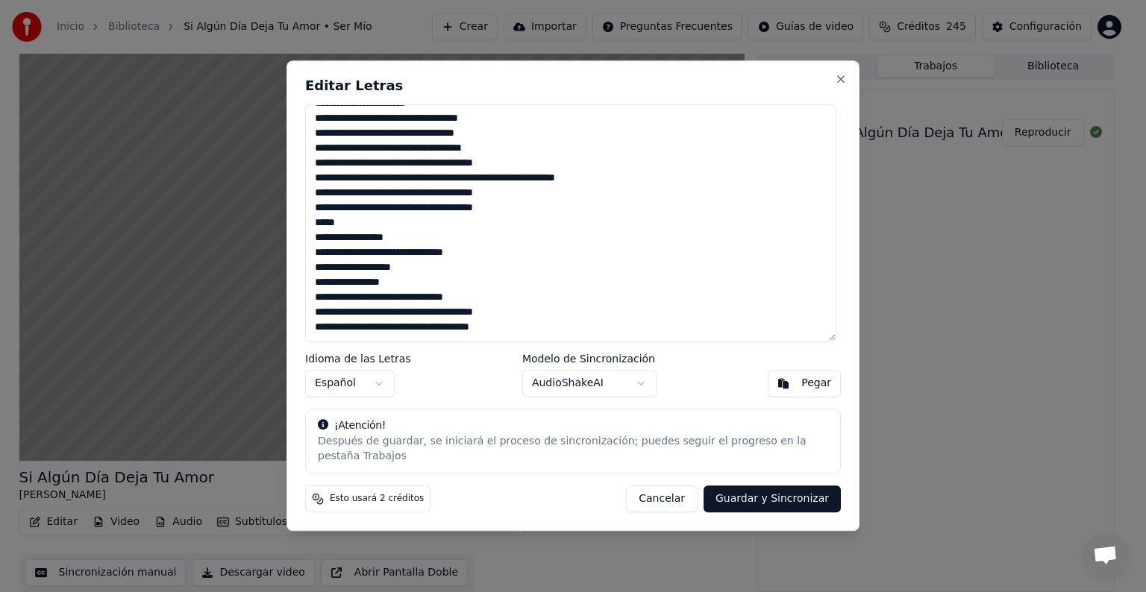
type textarea "**********"
click at [816, 494] on button "Guardar y Sincronizar" at bounding box center [772, 499] width 137 height 27
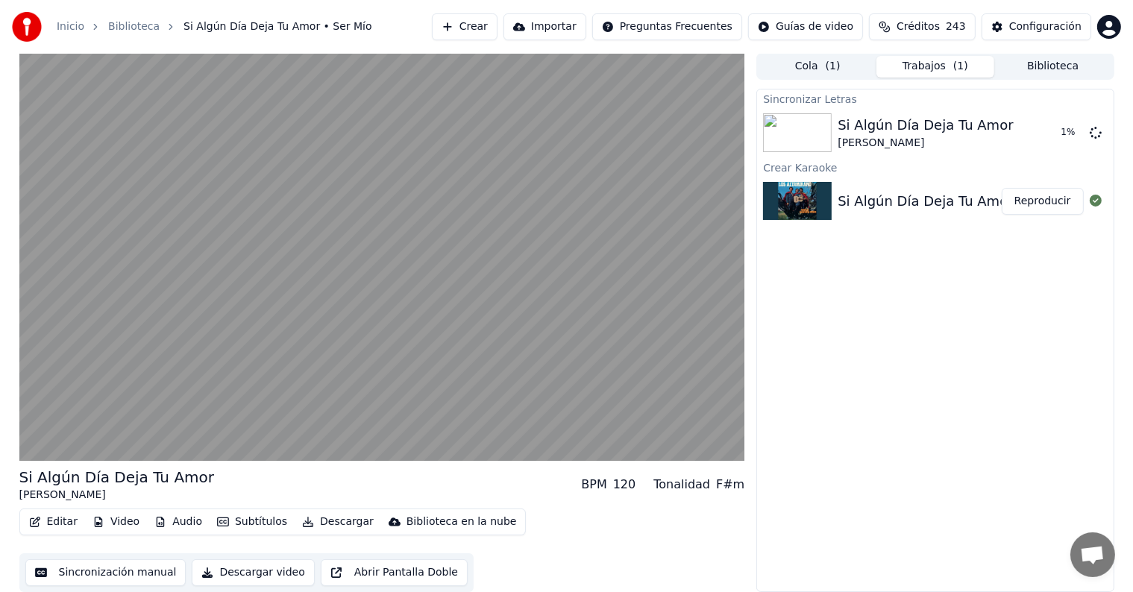
click at [71, 399] on video at bounding box center [382, 257] width 726 height 408
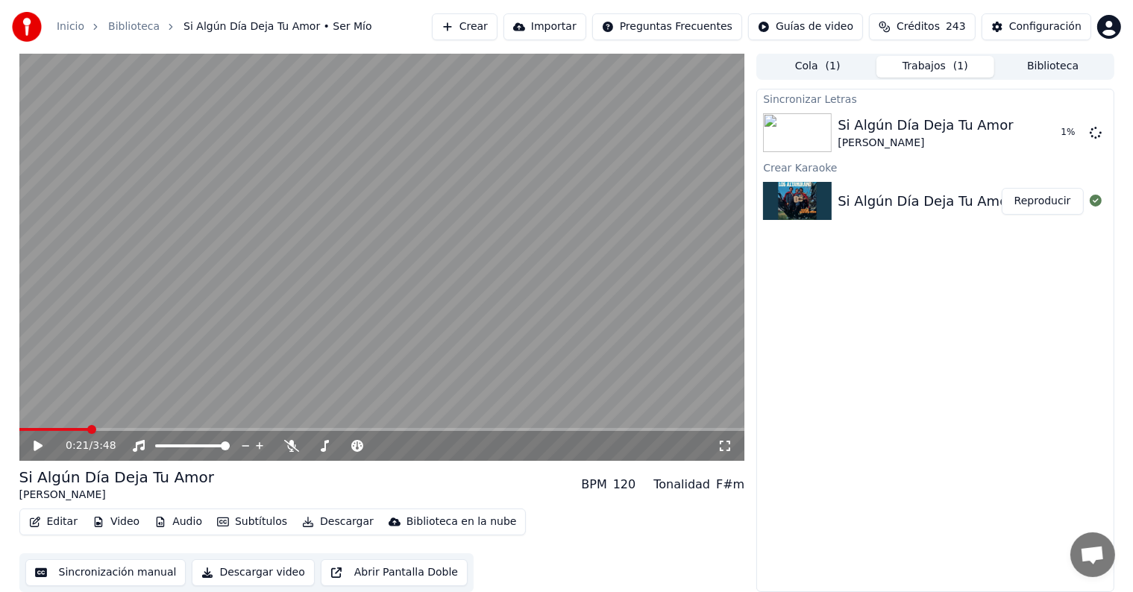
click at [30, 451] on div "0:21 / 3:48" at bounding box center [382, 446] width 714 height 15
click at [28, 448] on div "0:21 / 3:48" at bounding box center [382, 446] width 714 height 15
click at [29, 456] on div "0:21 / 3:48" at bounding box center [382, 446] width 726 height 30
click at [29, 442] on div "0:21 / 3:48" at bounding box center [382, 446] width 714 height 15
click at [33, 445] on icon at bounding box center [48, 446] width 35 height 12
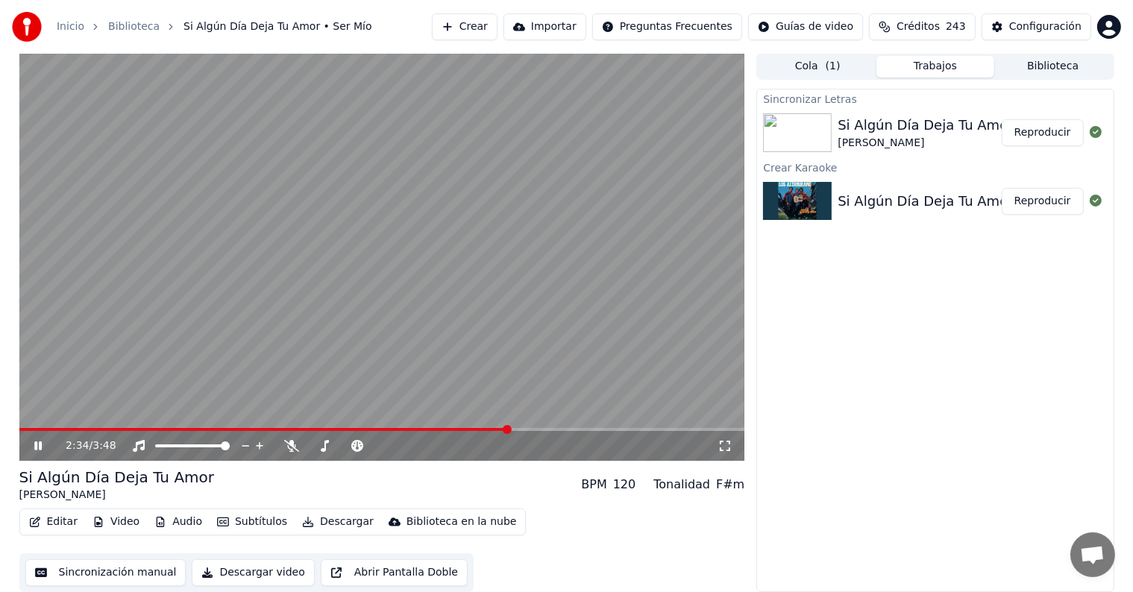
click at [512, 425] on span at bounding box center [507, 429] width 9 height 9
click at [569, 426] on span at bounding box center [564, 429] width 9 height 9
click at [54, 523] on button "Editar" at bounding box center [53, 522] width 60 height 21
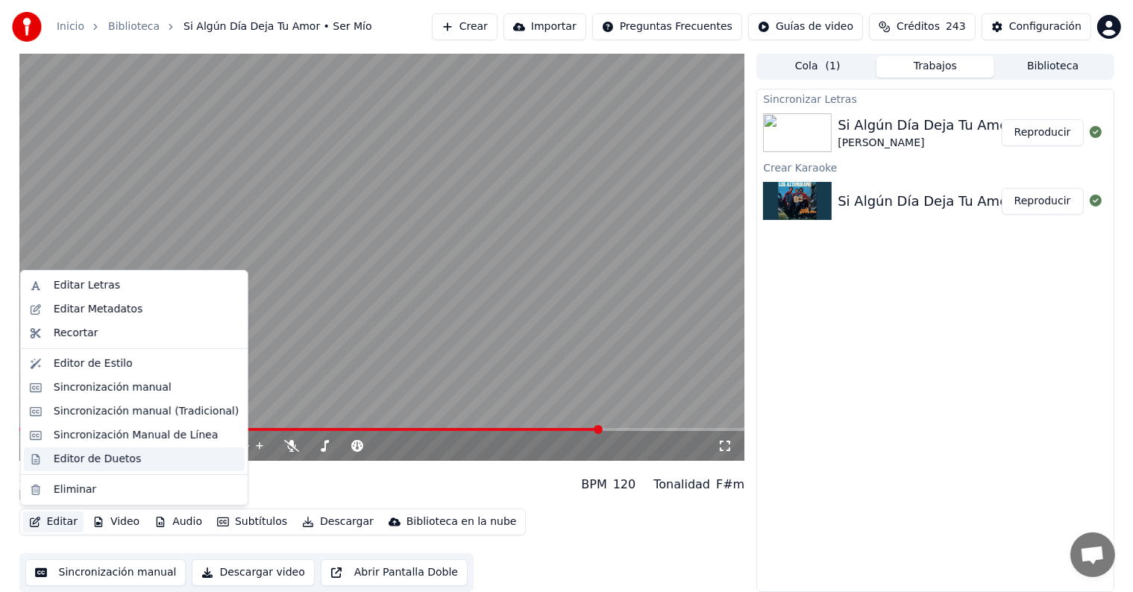
click at [70, 457] on div "Editor de Duetos" at bounding box center [97, 459] width 87 height 15
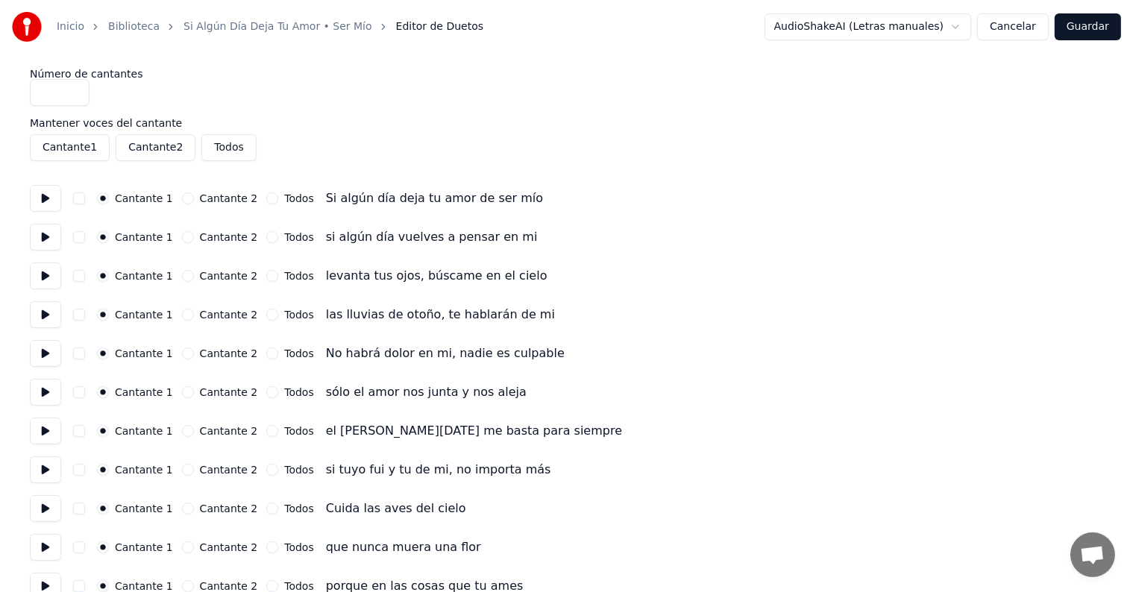
click at [1015, 31] on button "Cancelar" at bounding box center [1013, 26] width 72 height 27
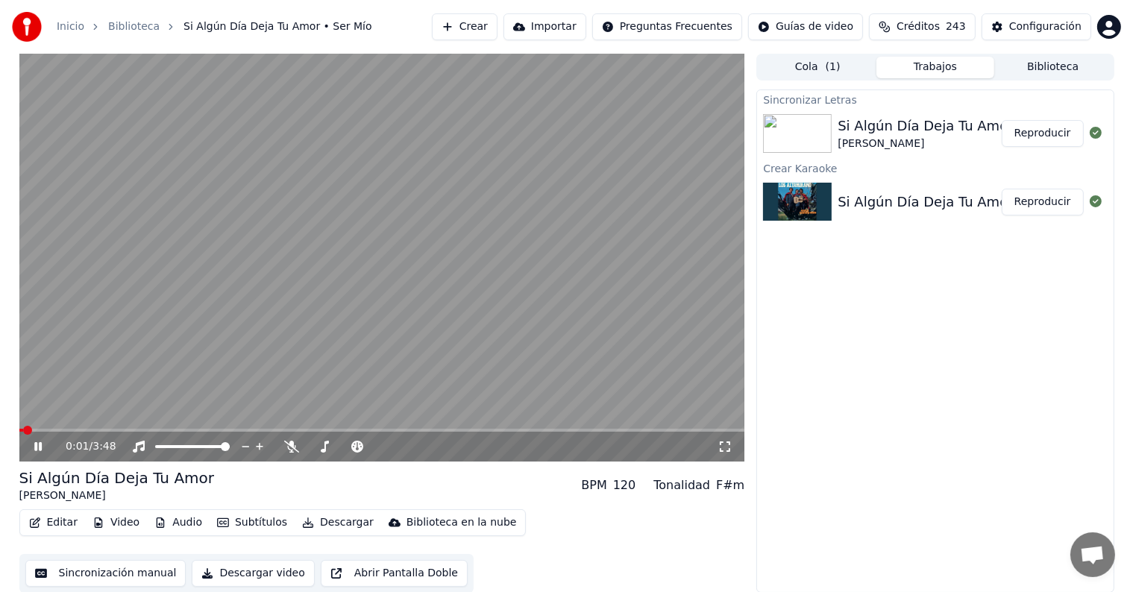
click at [43, 524] on button "Editar" at bounding box center [53, 523] width 60 height 21
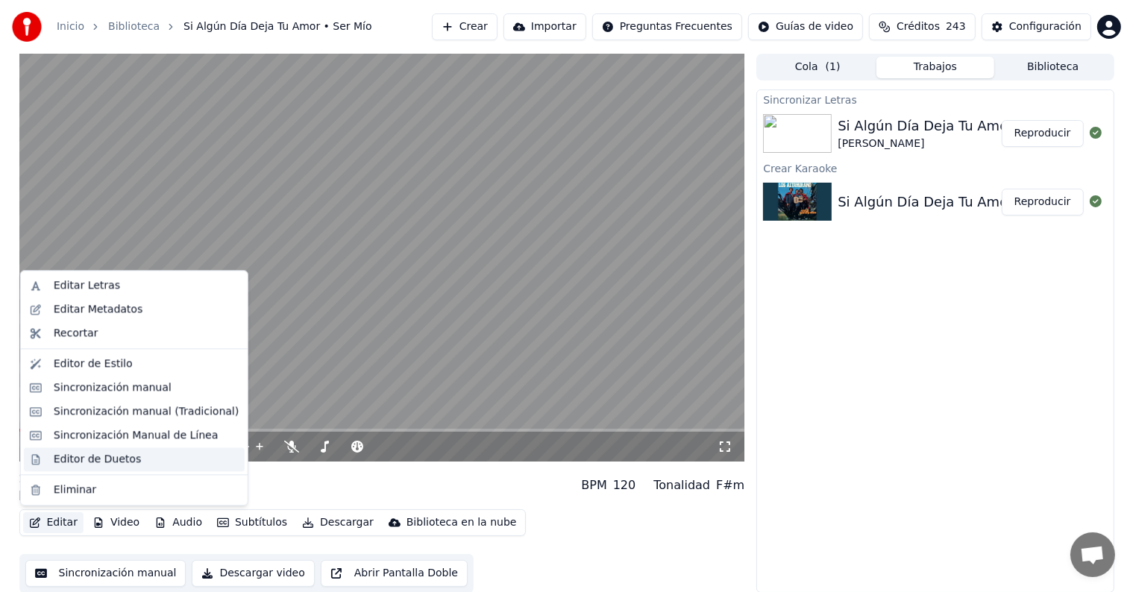
click at [66, 453] on div "Editor de Duetos" at bounding box center [97, 459] width 87 height 15
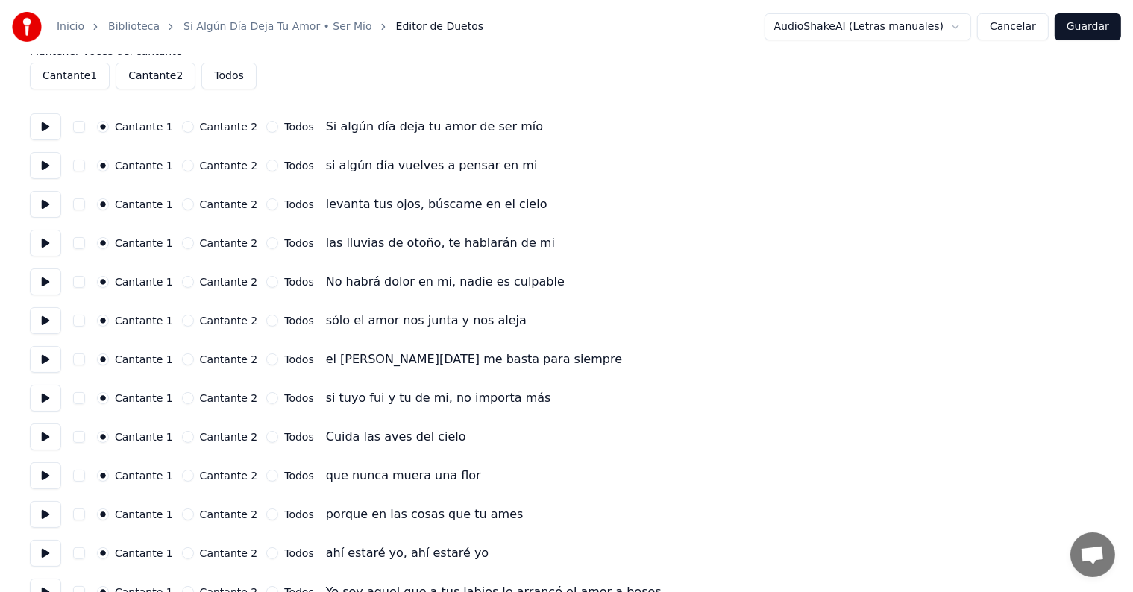
scroll to position [94, 0]
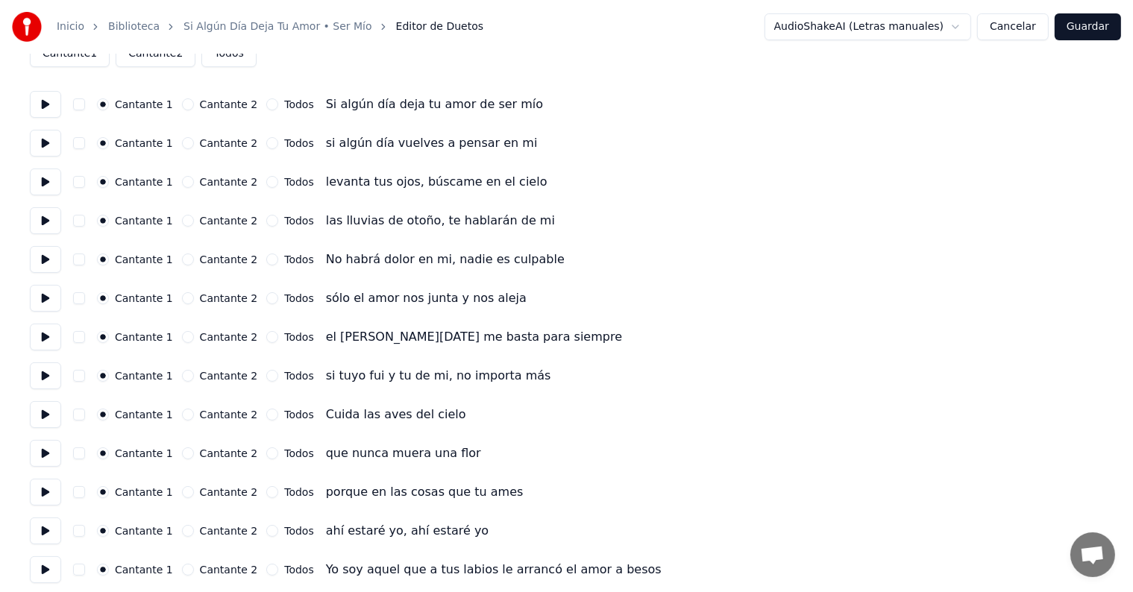
click at [85, 260] on button "button" at bounding box center [79, 260] width 12 height 12
click at [43, 257] on button at bounding box center [45, 259] width 31 height 27
click at [50, 294] on button at bounding box center [45, 298] width 31 height 27
click at [84, 301] on button "button" at bounding box center [79, 298] width 12 height 12
click at [43, 332] on button at bounding box center [45, 337] width 31 height 27
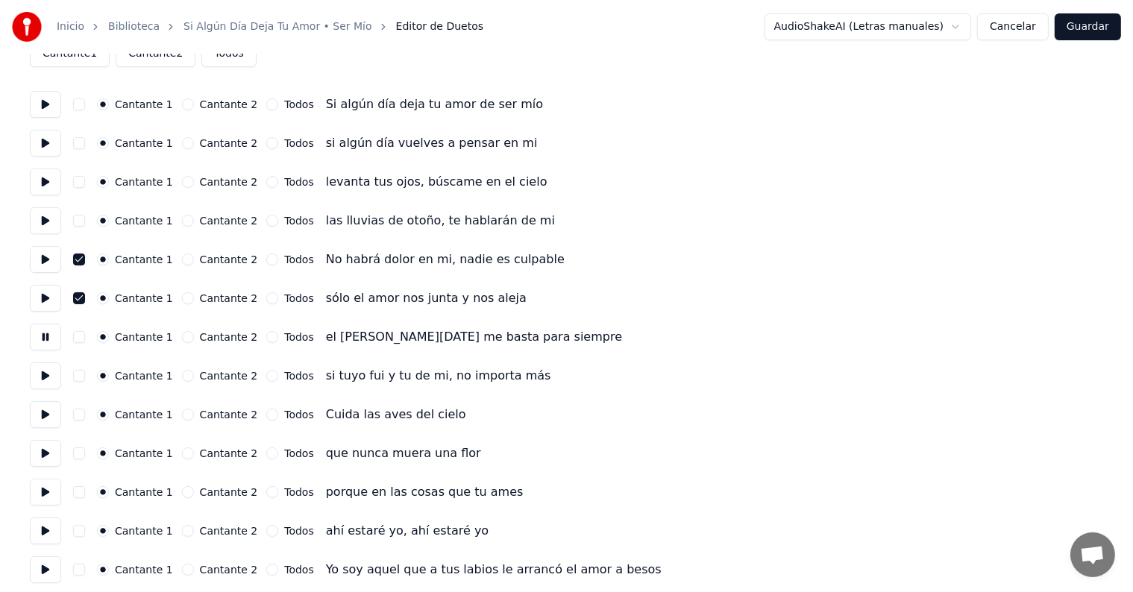
click at [85, 337] on button "button" at bounding box center [79, 337] width 12 height 12
click at [49, 368] on button at bounding box center [45, 376] width 31 height 27
click at [84, 381] on button "button" at bounding box center [79, 376] width 12 height 12
click at [85, 416] on button "button" at bounding box center [79, 415] width 12 height 12
click at [46, 425] on button at bounding box center [45, 414] width 31 height 27
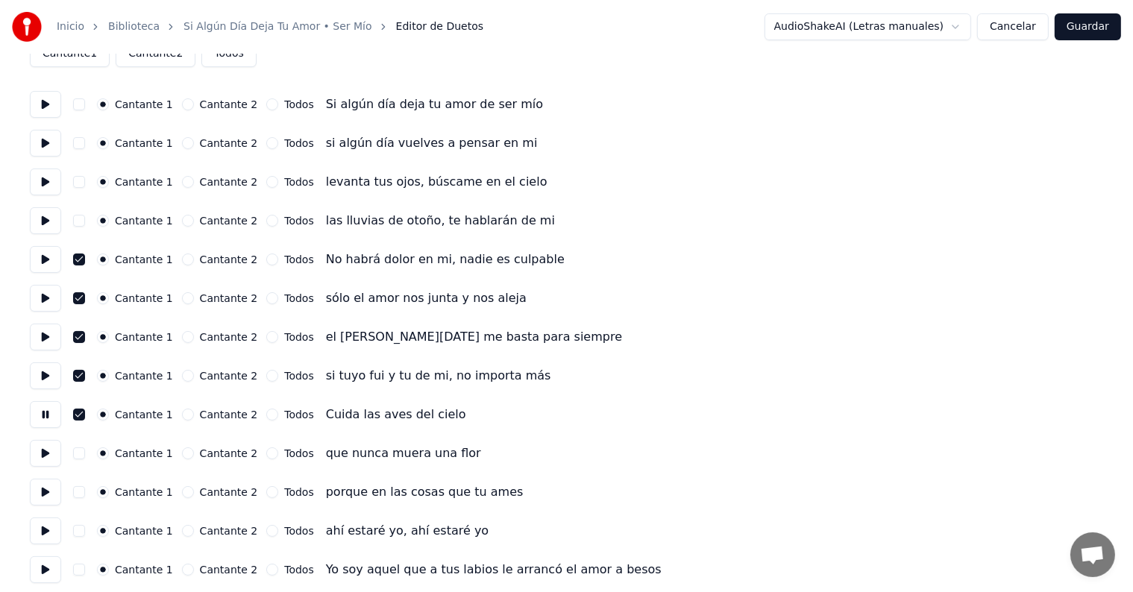
click at [84, 453] on button "button" at bounding box center [79, 454] width 12 height 12
click at [37, 453] on button at bounding box center [45, 453] width 31 height 27
click at [85, 489] on button "button" at bounding box center [79, 492] width 12 height 12
click at [38, 494] on button at bounding box center [45, 492] width 31 height 27
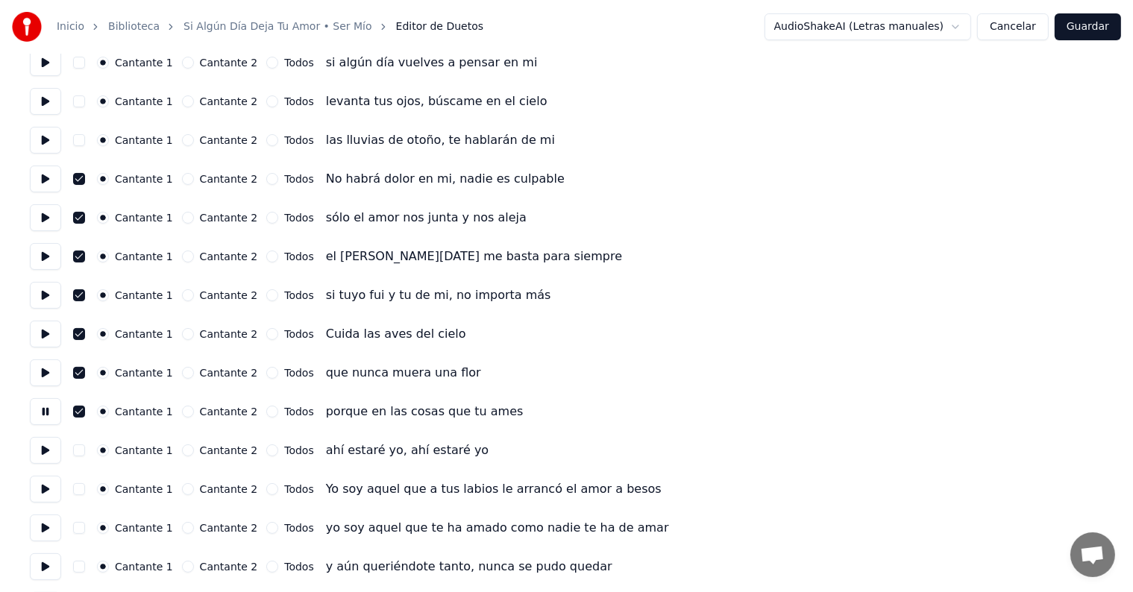
scroll to position [175, 0]
click at [82, 454] on button "button" at bounding box center [79, 450] width 12 height 12
click at [40, 451] on button at bounding box center [45, 449] width 31 height 27
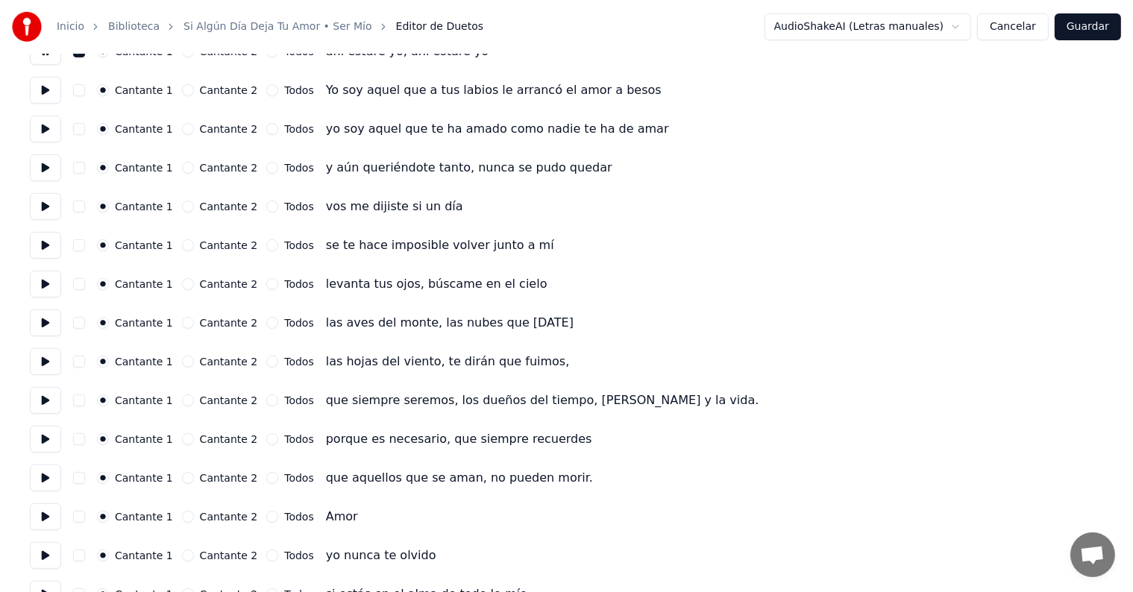
scroll to position [575, 0]
click at [81, 518] on button "button" at bounding box center [79, 516] width 12 height 12
click at [51, 522] on button at bounding box center [45, 516] width 31 height 27
click at [49, 353] on button at bounding box center [45, 361] width 31 height 27
click at [39, 399] on button at bounding box center [45, 400] width 31 height 27
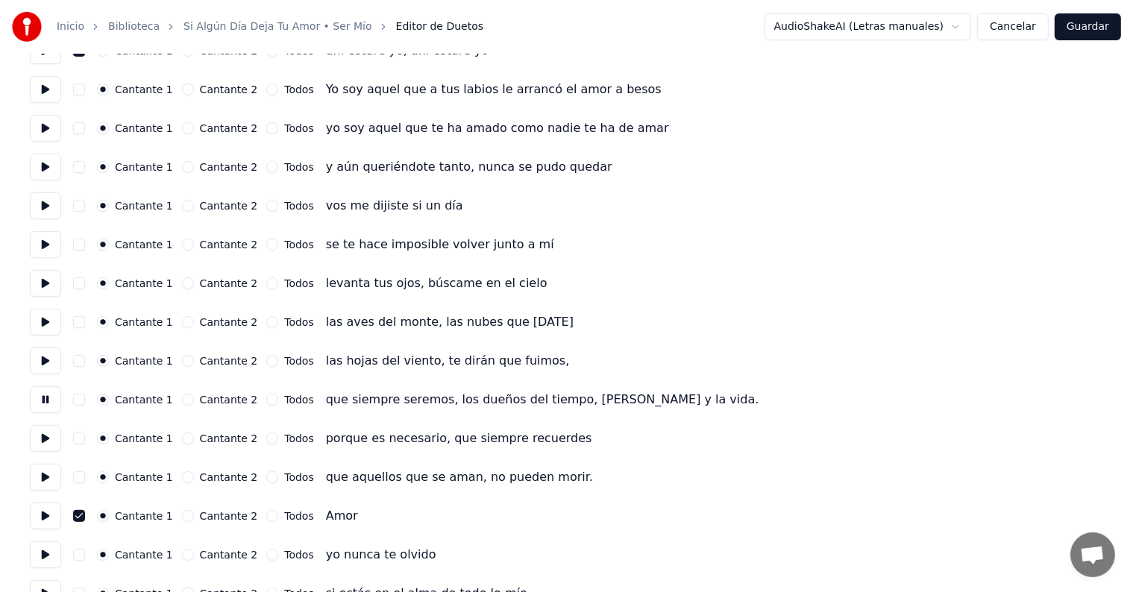
click at [37, 446] on button at bounding box center [45, 438] width 31 height 27
click at [35, 472] on button at bounding box center [45, 477] width 31 height 27
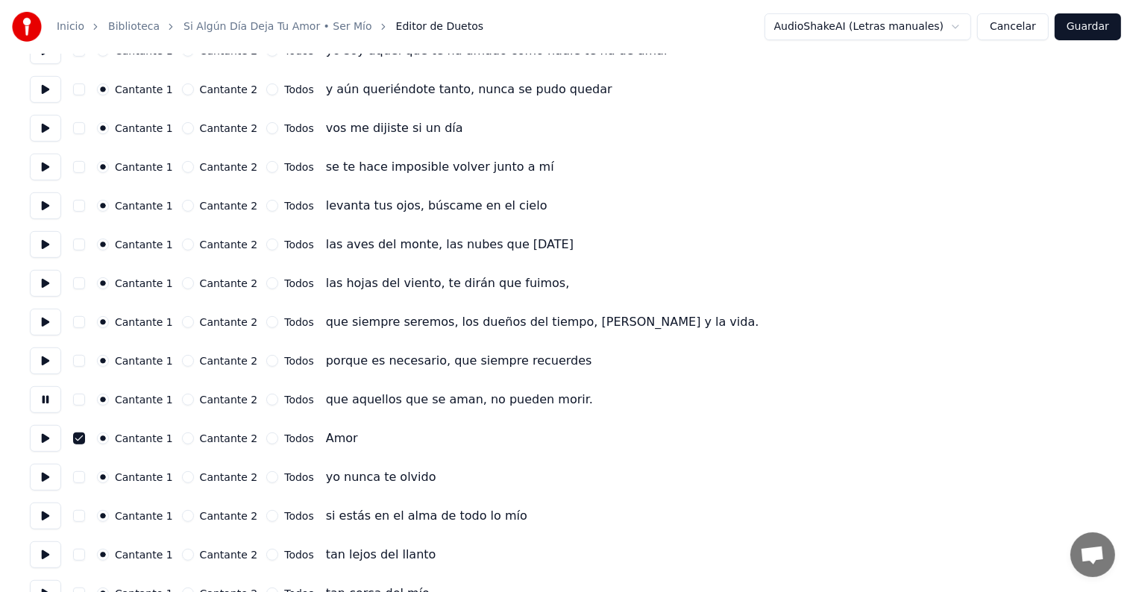
scroll to position [659, 0]
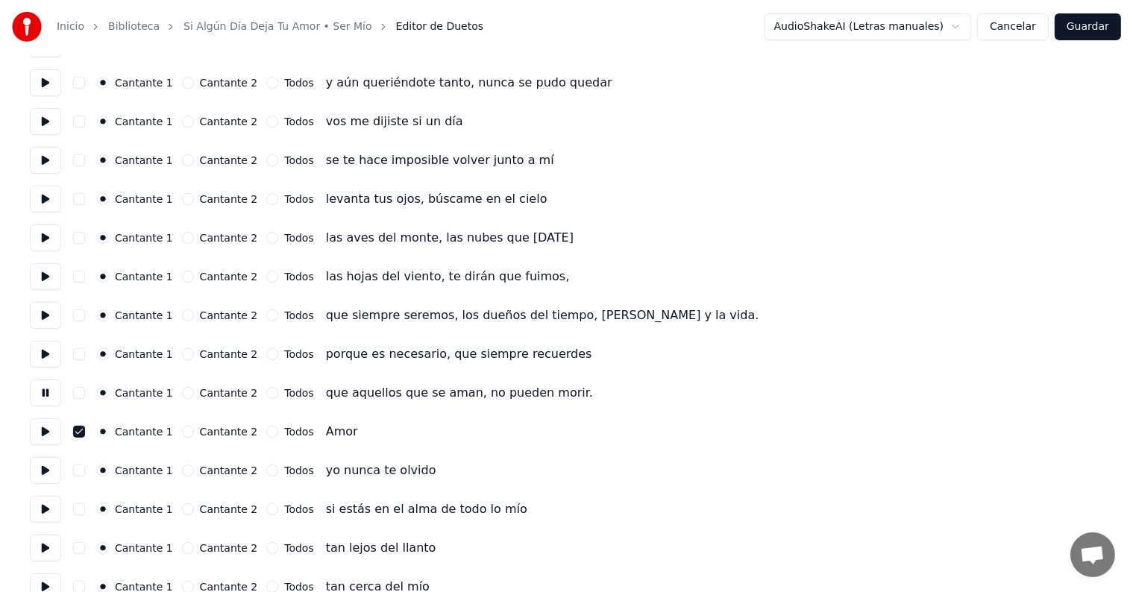
click at [45, 475] on button at bounding box center [45, 470] width 31 height 27
click at [48, 507] on button at bounding box center [45, 509] width 31 height 27
click at [43, 548] on button at bounding box center [45, 548] width 31 height 27
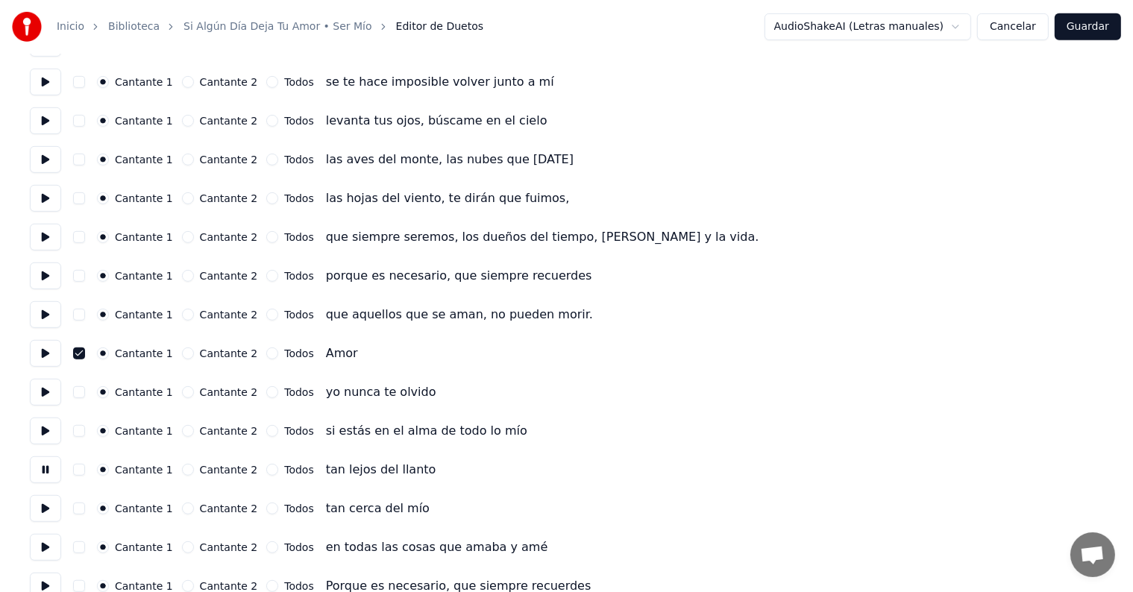
scroll to position [739, 0]
click at [85, 471] on button "button" at bounding box center [79, 469] width 12 height 12
click at [79, 510] on button "button" at bounding box center [79, 507] width 12 height 12
click at [45, 509] on button at bounding box center [45, 507] width 31 height 27
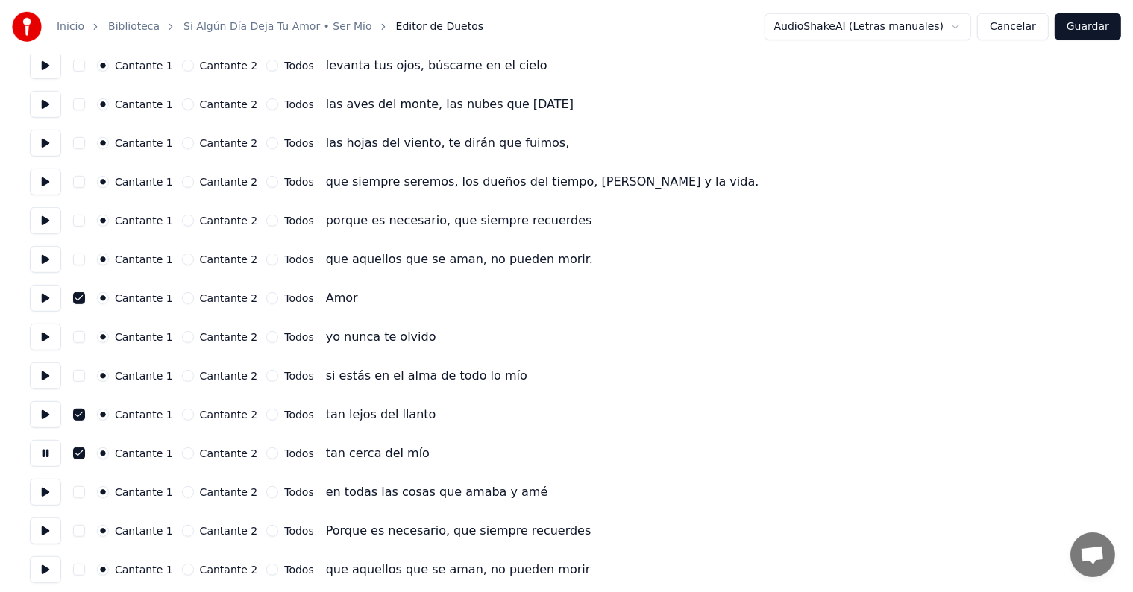
scroll to position [798, 0]
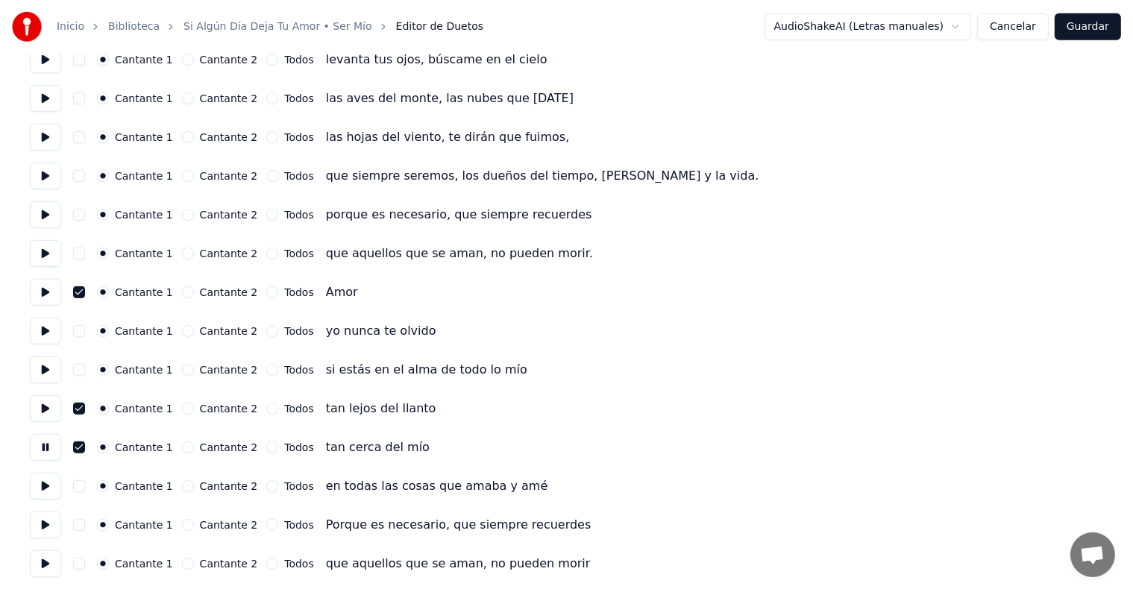
click at [84, 492] on button "button" at bounding box center [79, 487] width 12 height 12
click at [40, 493] on button at bounding box center [45, 486] width 31 height 27
click at [81, 525] on button "button" at bounding box center [79, 525] width 12 height 12
click at [31, 525] on button at bounding box center [45, 525] width 31 height 27
click at [81, 527] on button "button" at bounding box center [79, 525] width 12 height 12
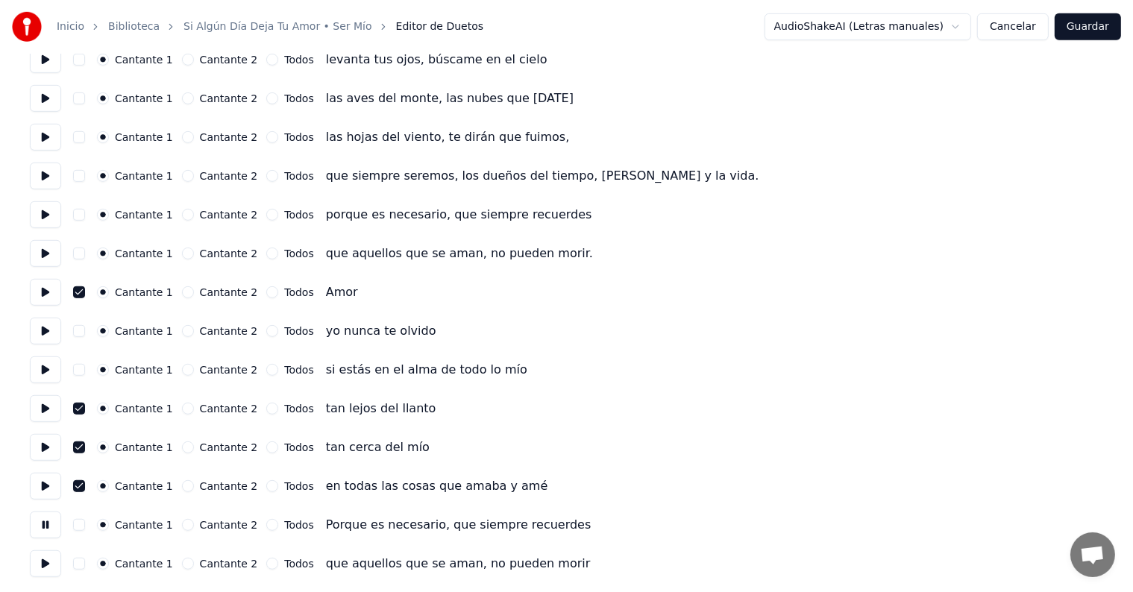
click at [42, 521] on button at bounding box center [45, 525] width 31 height 27
click at [46, 498] on button at bounding box center [45, 486] width 31 height 27
click at [85, 526] on button "button" at bounding box center [79, 525] width 12 height 12
click at [84, 525] on button "button" at bounding box center [79, 525] width 12 height 12
click at [1100, 27] on button "Guardar" at bounding box center [1088, 26] width 66 height 27
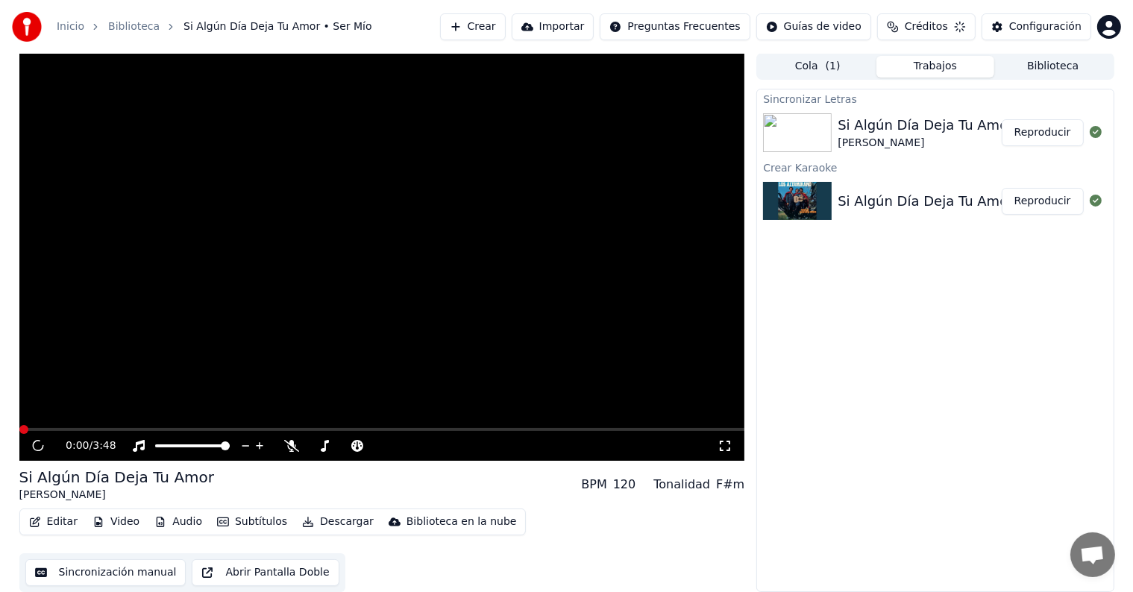
scroll to position [1, 0]
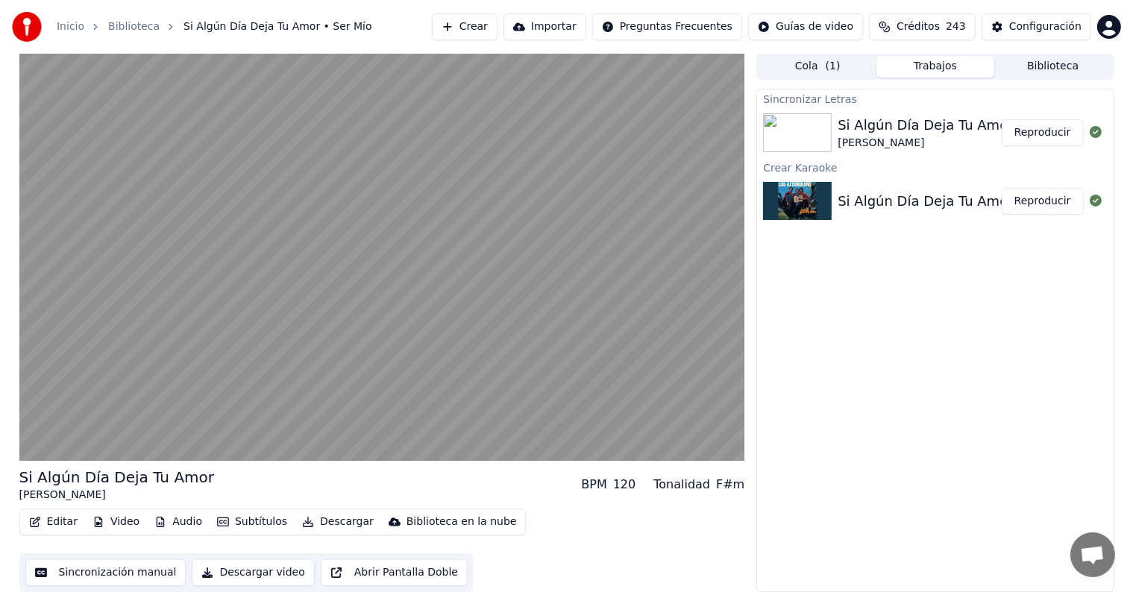
click at [182, 314] on video at bounding box center [382, 257] width 726 height 408
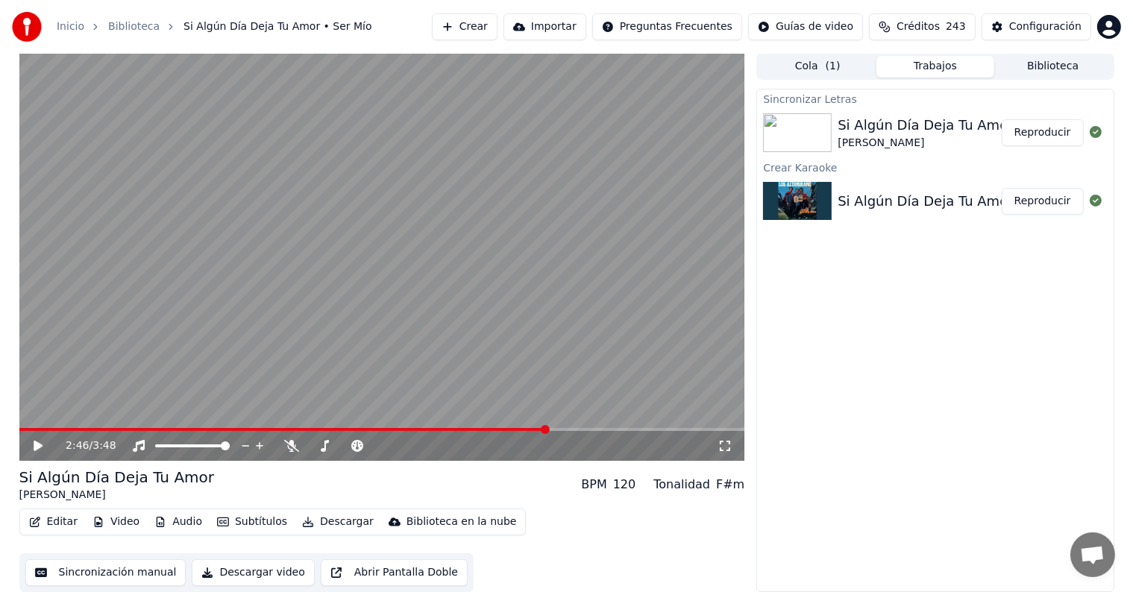
click at [46, 457] on div "2:46 / 3:48" at bounding box center [382, 446] width 726 height 30
click at [54, 448] on icon at bounding box center [48, 446] width 35 height 12
click at [348, 451] on div "3:05 / 3:48" at bounding box center [392, 446] width 652 height 15
click at [359, 448] on icon at bounding box center [357, 446] width 12 height 12
click at [410, 446] on span at bounding box center [411, 446] width 75 height 3
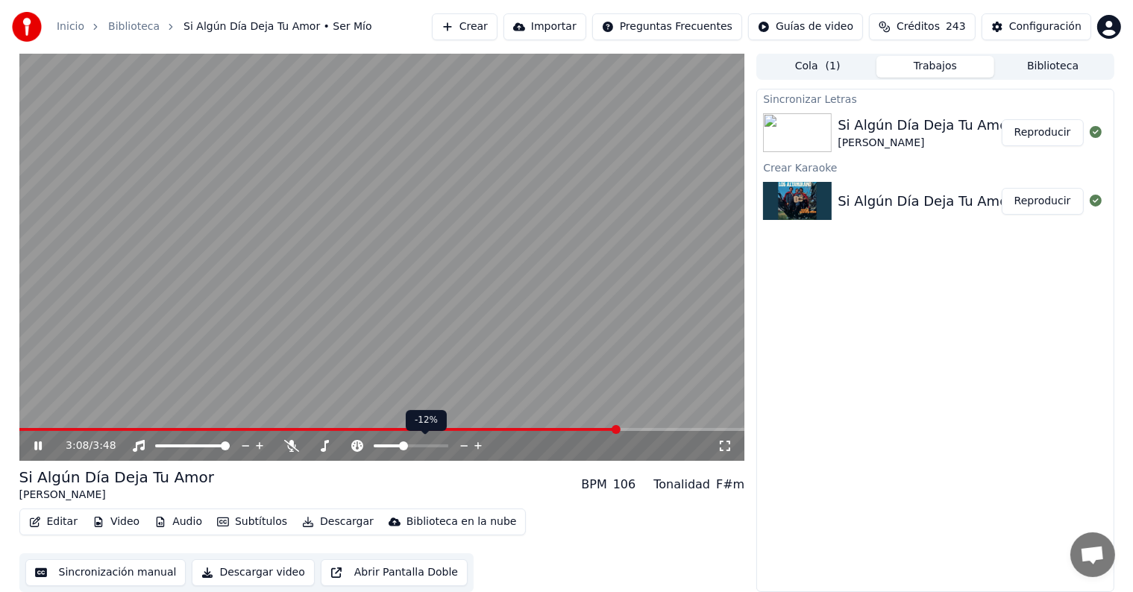
click at [399, 450] on div at bounding box center [425, 446] width 120 height 15
click at [357, 446] on icon at bounding box center [357, 446] width 15 height 12
click at [325, 449] on icon at bounding box center [325, 446] width 8 height 12
click at [377, 449] on span at bounding box center [373, 446] width 9 height 9
click at [50, 522] on button "Editar" at bounding box center [53, 522] width 60 height 21
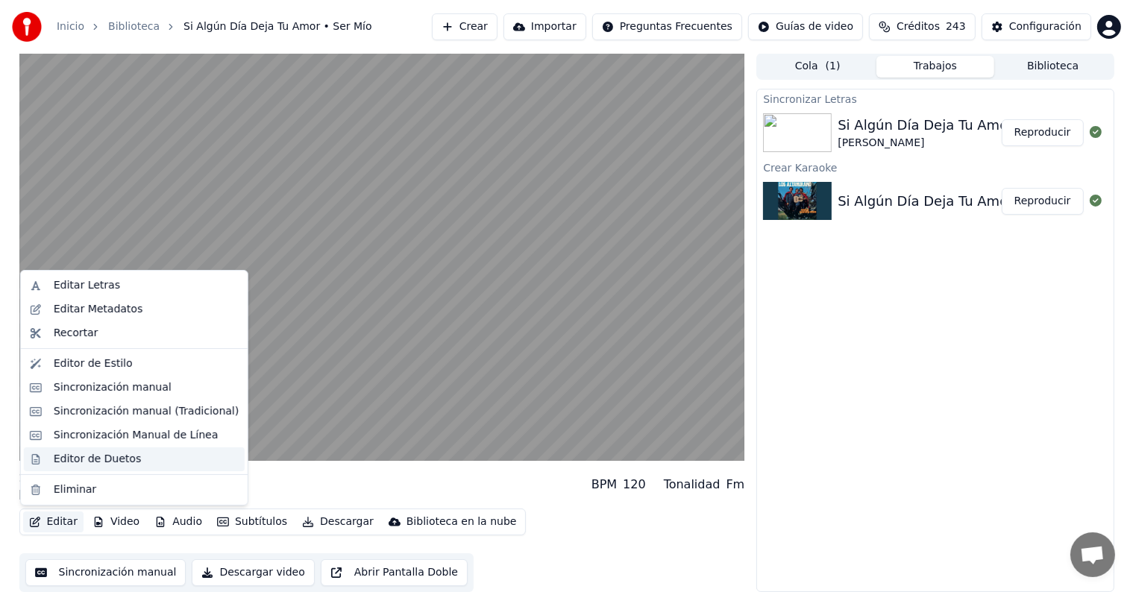
click at [47, 460] on div "Editor de Duetos" at bounding box center [134, 460] width 221 height 24
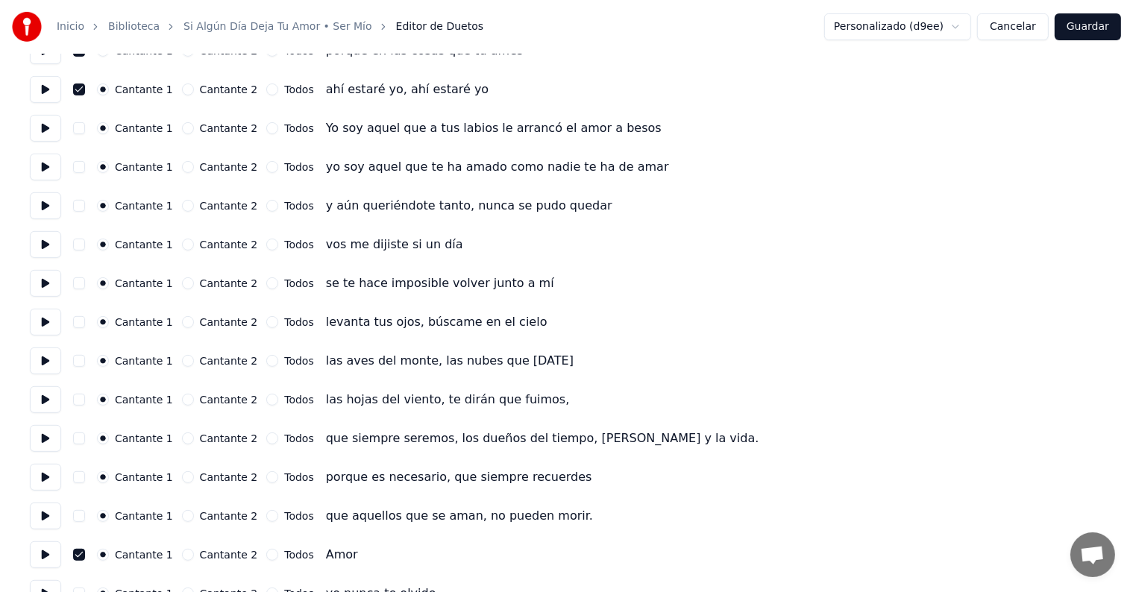
scroll to position [798, 0]
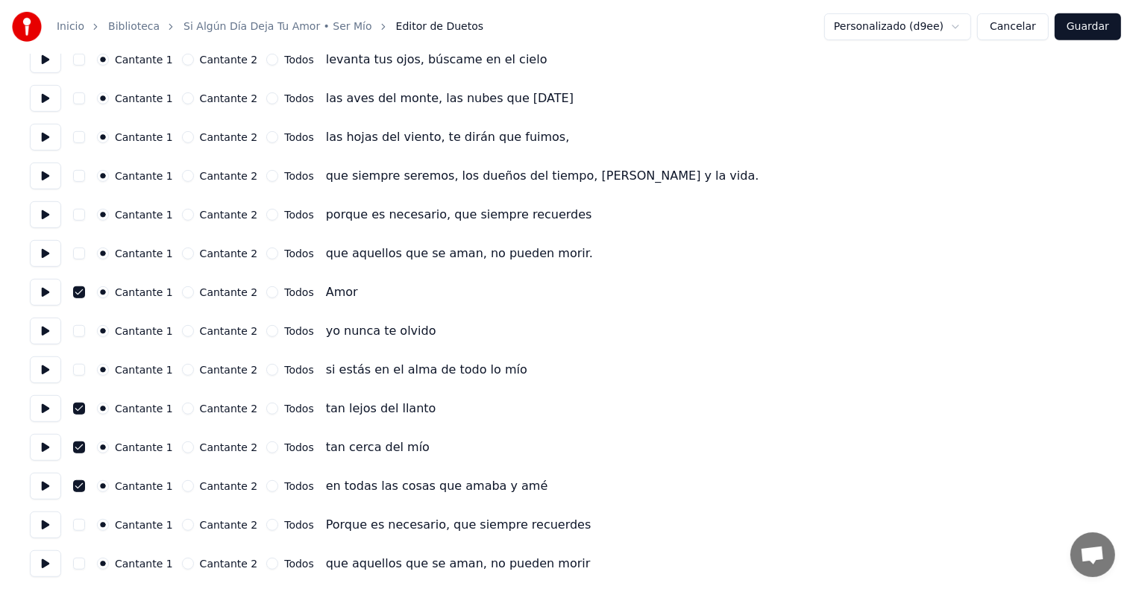
click at [52, 493] on button at bounding box center [45, 486] width 31 height 27
click at [1021, 30] on button "Cancelar" at bounding box center [1013, 26] width 72 height 27
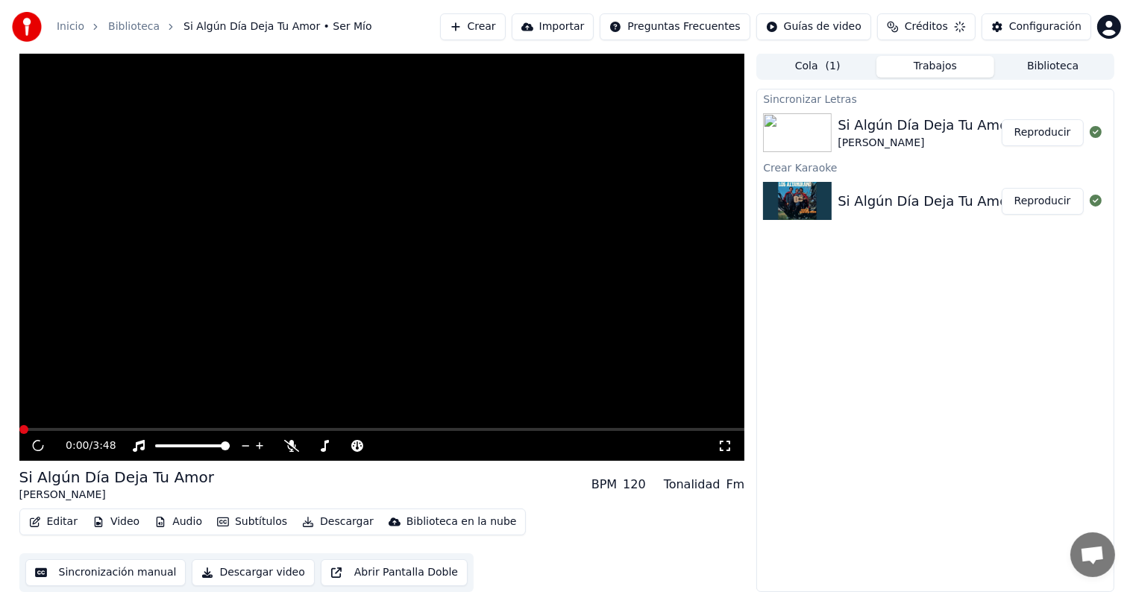
scroll to position [1, 0]
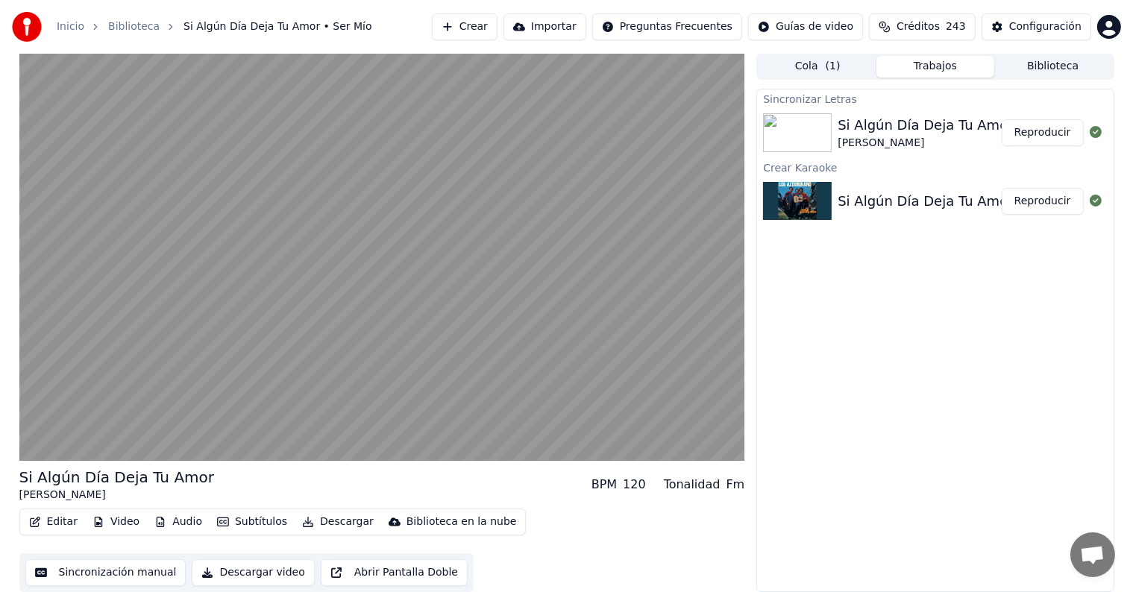
click at [317, 524] on button "Descargar" at bounding box center [338, 522] width 84 height 21
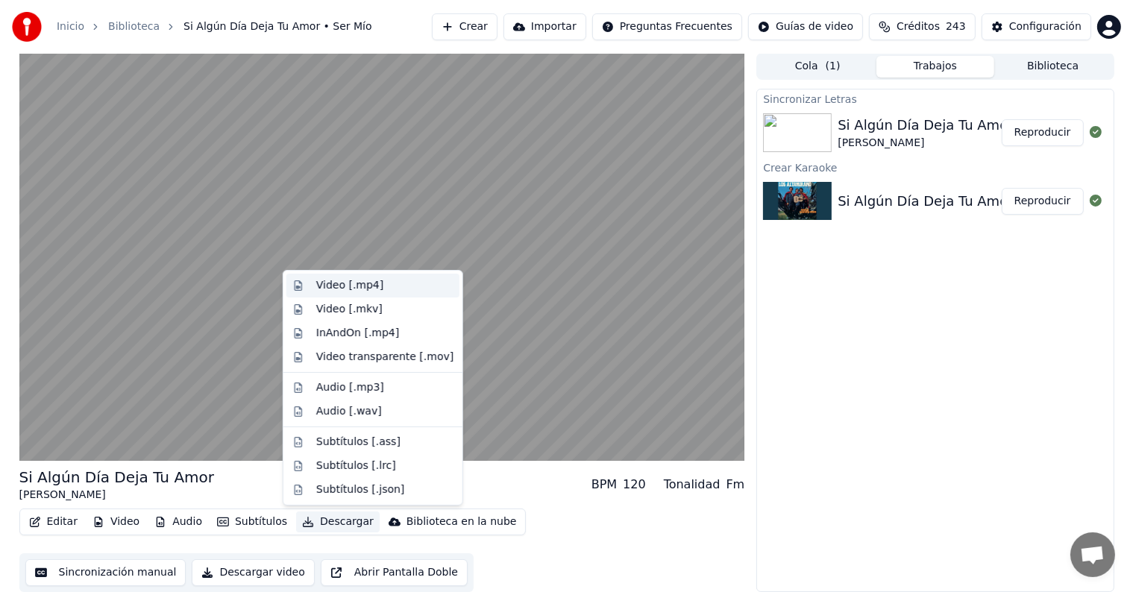
click at [317, 281] on div "Video [.mp4]" at bounding box center [349, 285] width 67 height 15
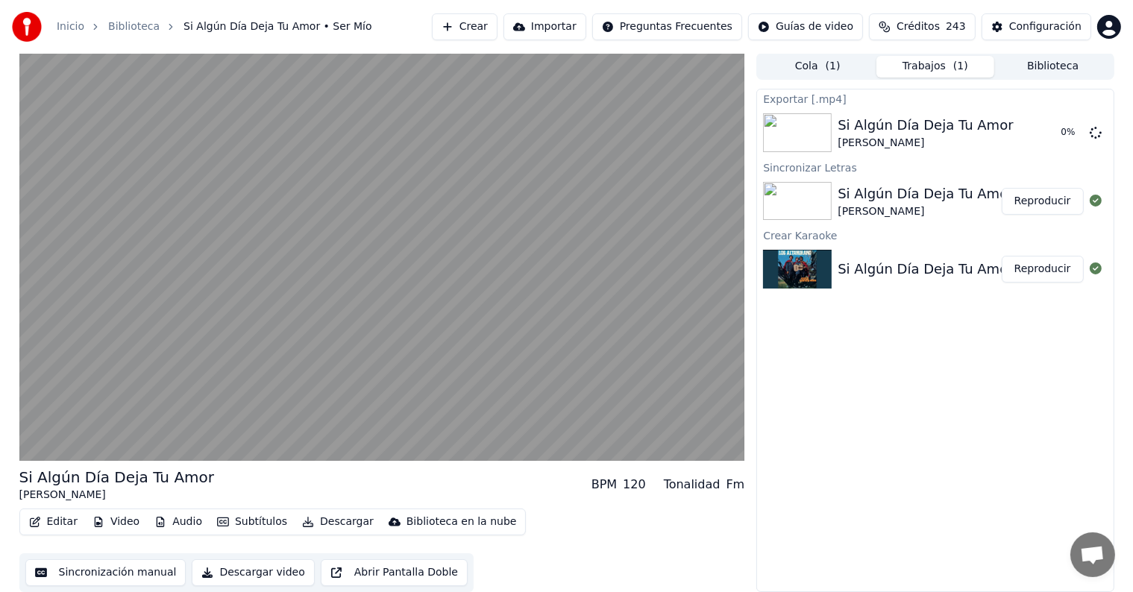
click at [69, 368] on video at bounding box center [382, 257] width 726 height 408
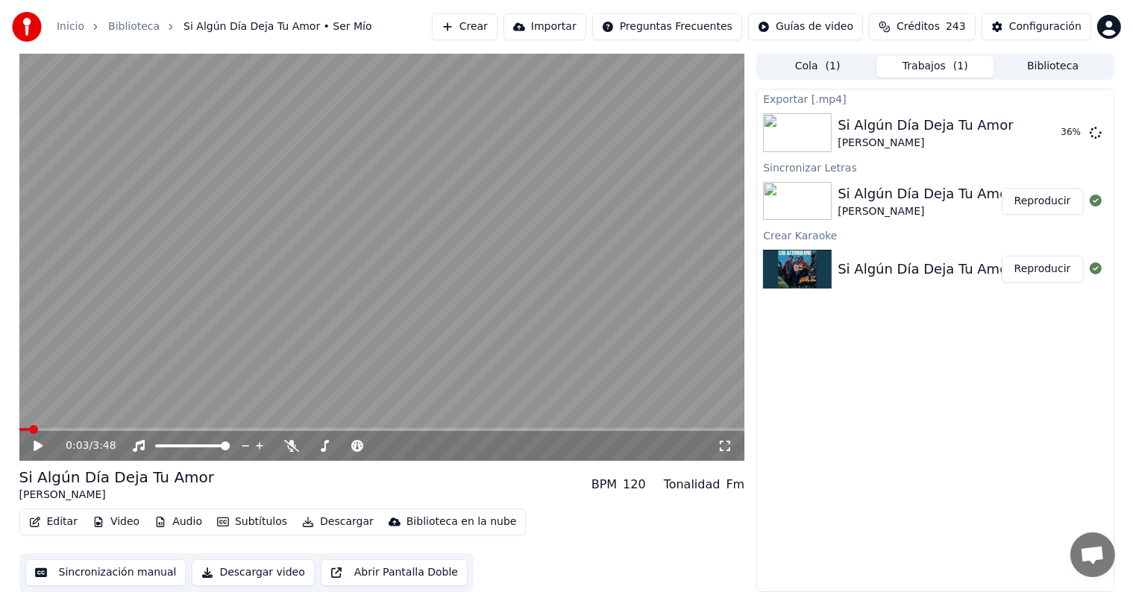
click at [989, 494] on div "Exportar [.mp4] Si Algún Día Deja Tu Amor Ser Mío 36 % Sincronizar Letras Si Al…" at bounding box center [935, 341] width 357 height 504
